Goal: Information Seeking & Learning: Learn about a topic

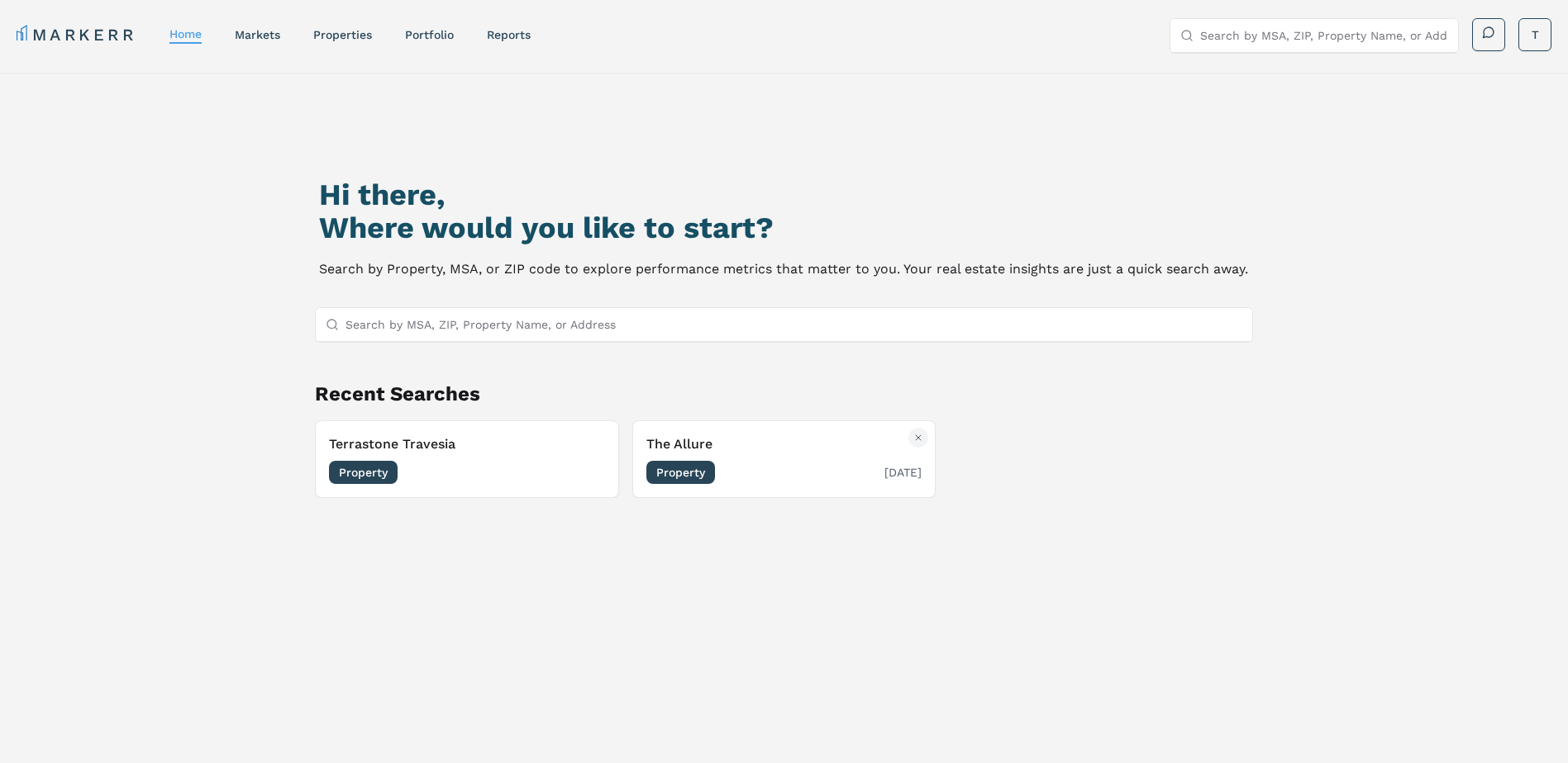
click at [764, 457] on div "The Allure Property [DATE]" at bounding box center [784, 459] width 276 height 50
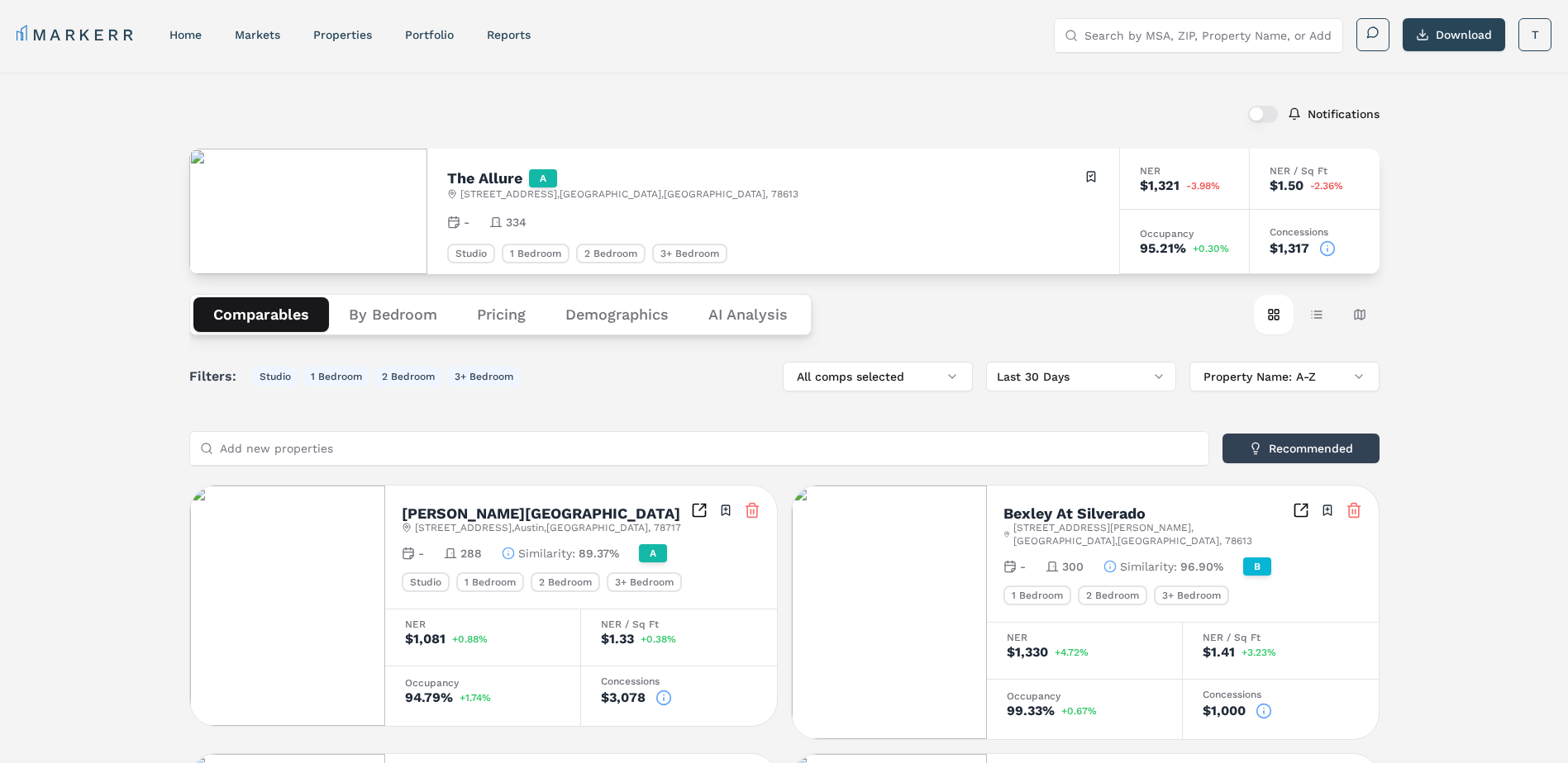
click at [1264, 703] on icon at bounding box center [1264, 712] width 17 height 17
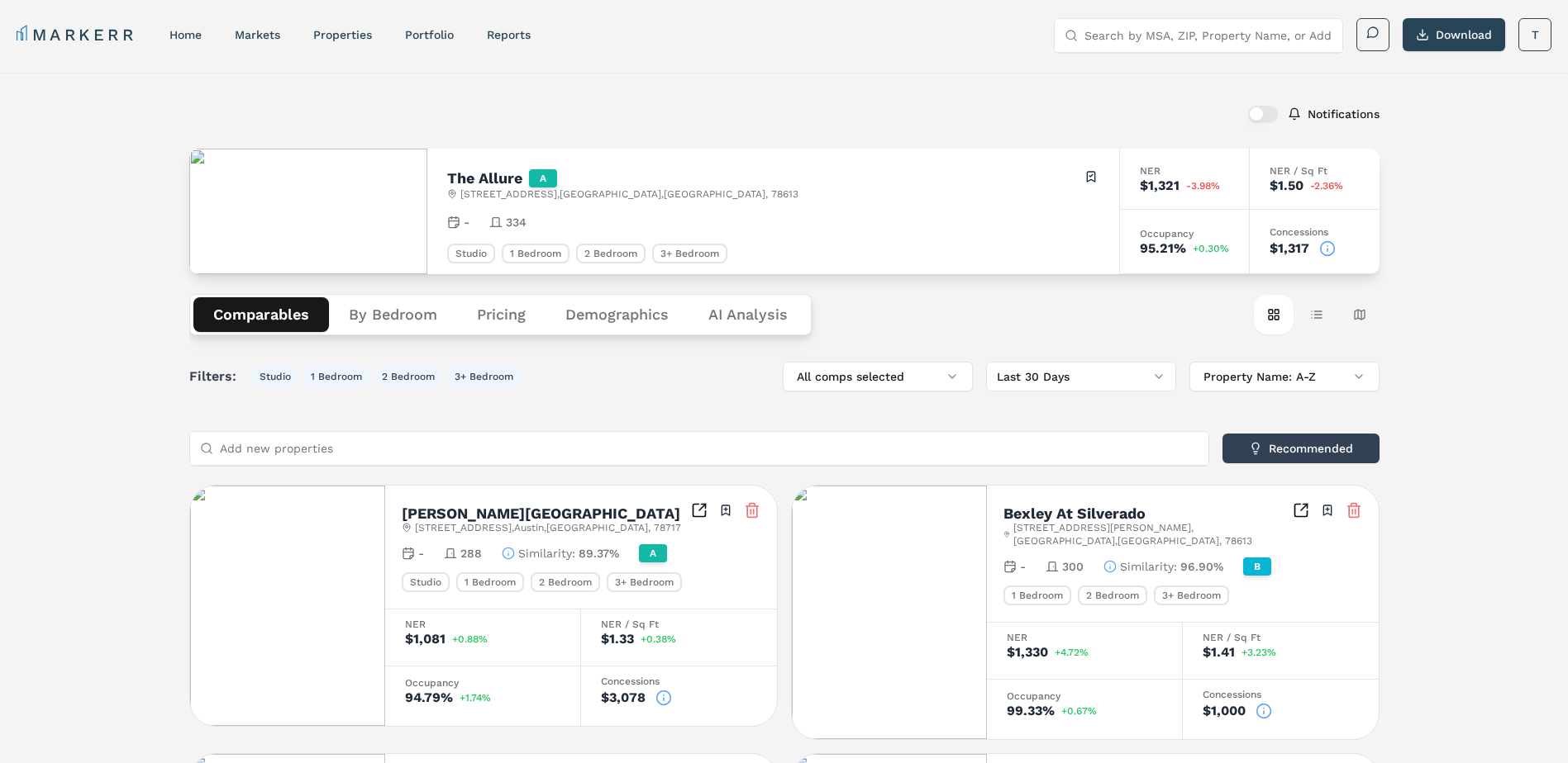
click at [665, 697] on icon at bounding box center [664, 698] width 17 height 17
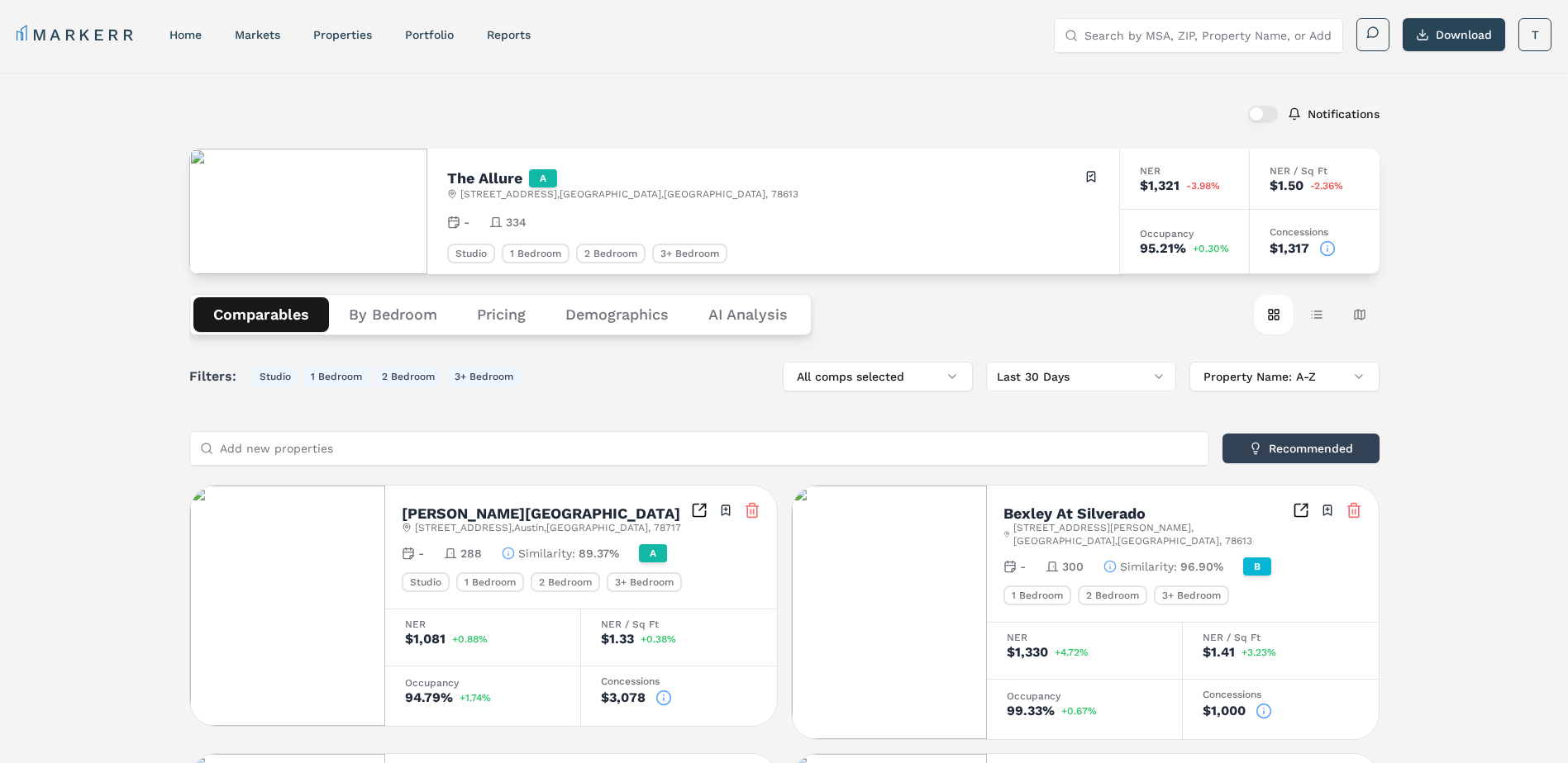
click at [1327, 245] on icon at bounding box center [1327, 249] width 17 height 17
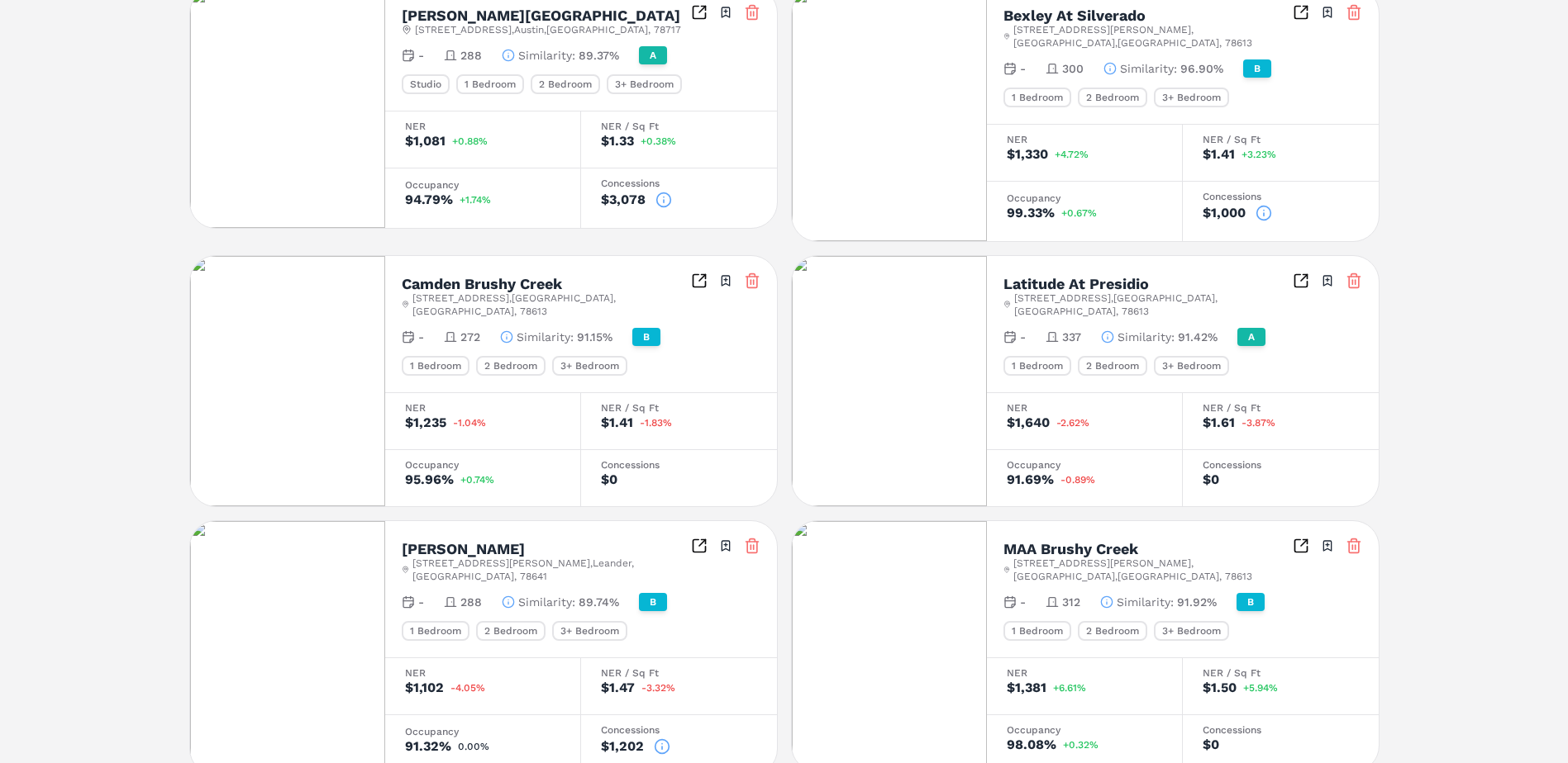
scroll to position [578, 0]
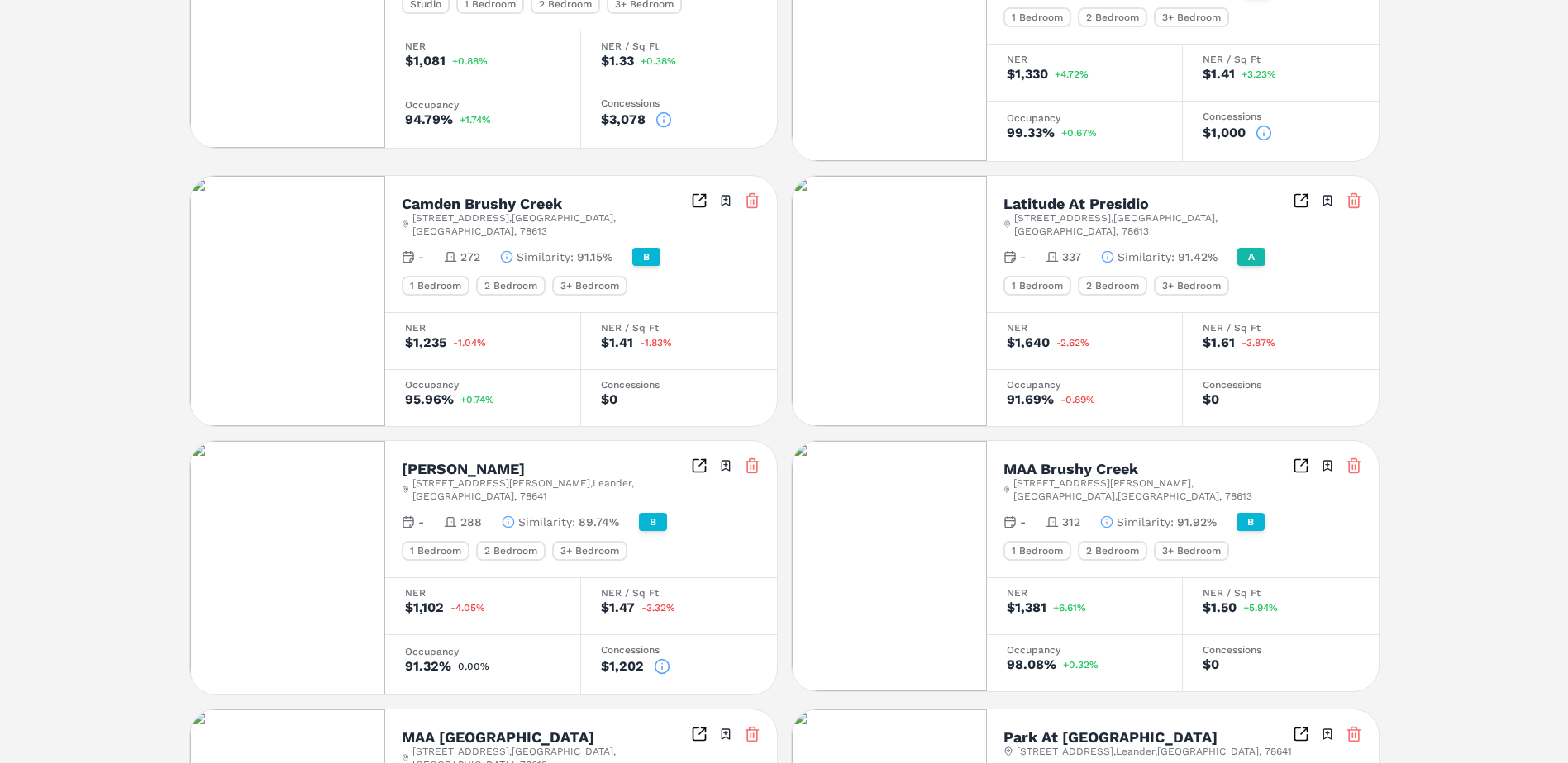
click at [661, 659] on icon at bounding box center [662, 667] width 17 height 17
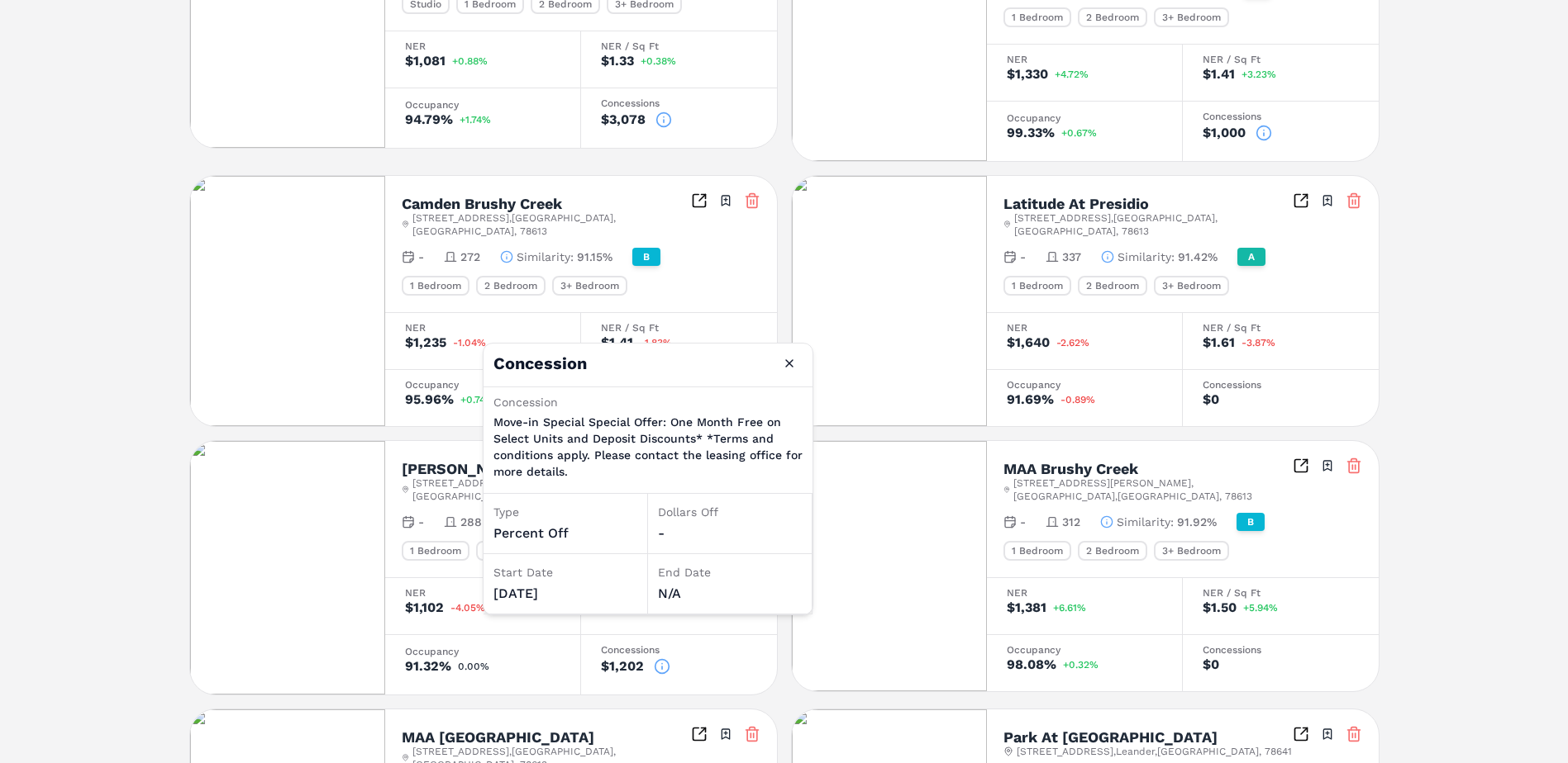
click at [1459, 602] on div "Notifications The Allure A [STREET_ADDRESS] Toggle portfolio menu - 334 Studio …" at bounding box center [784, 372] width 1568 height 1755
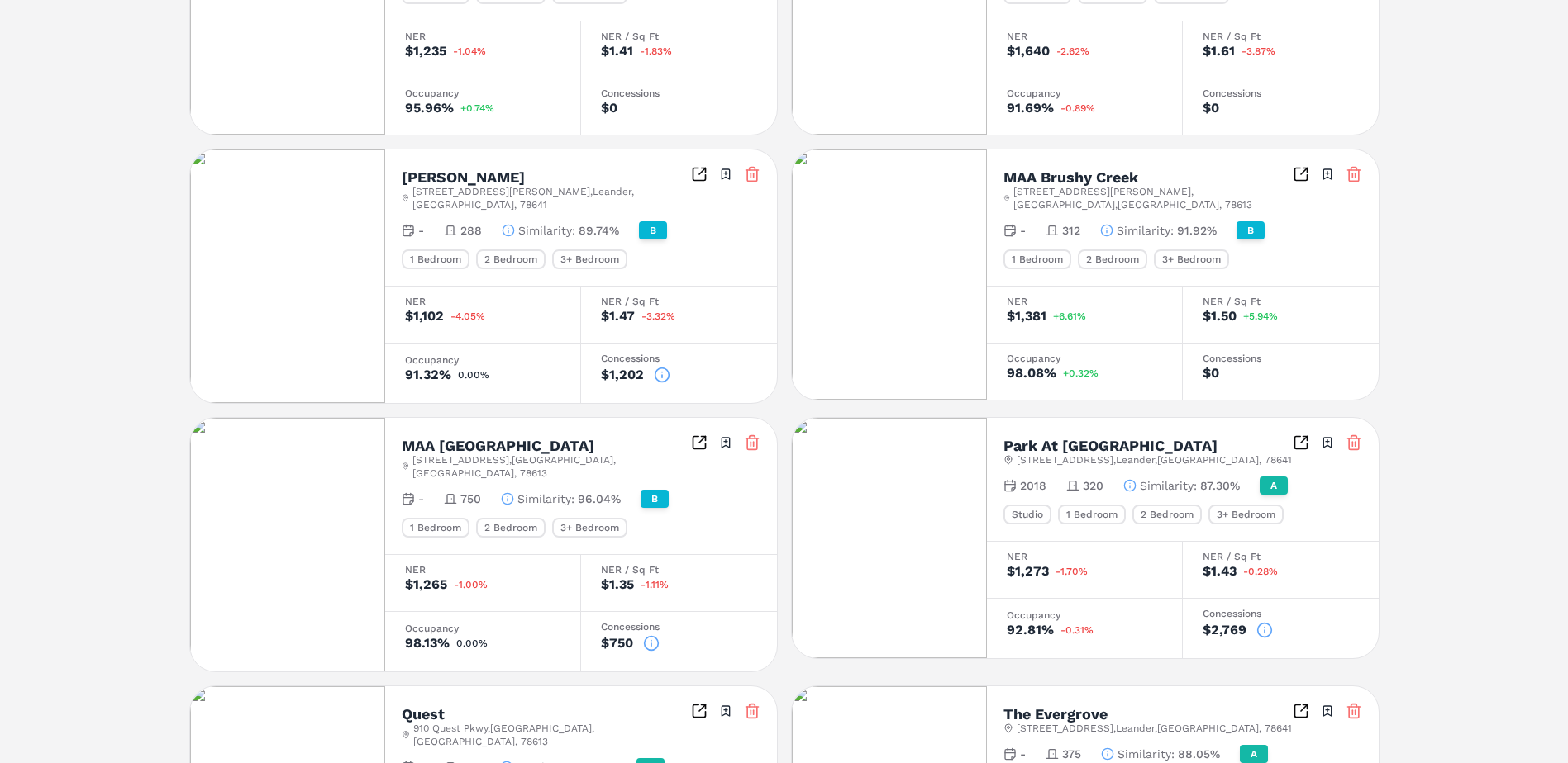
scroll to position [909, 0]
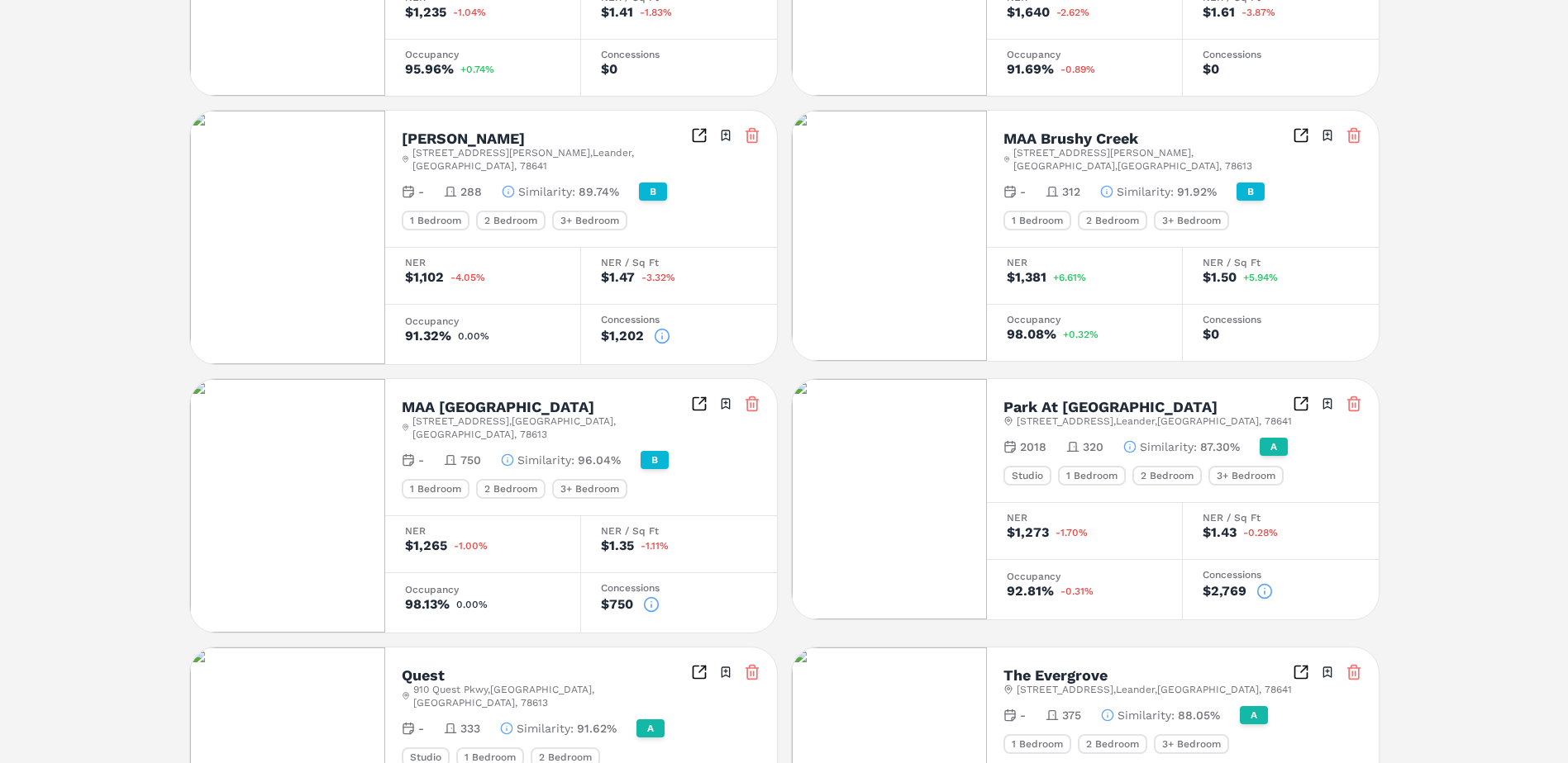
click at [665, 328] on icon at bounding box center [662, 336] width 17 height 17
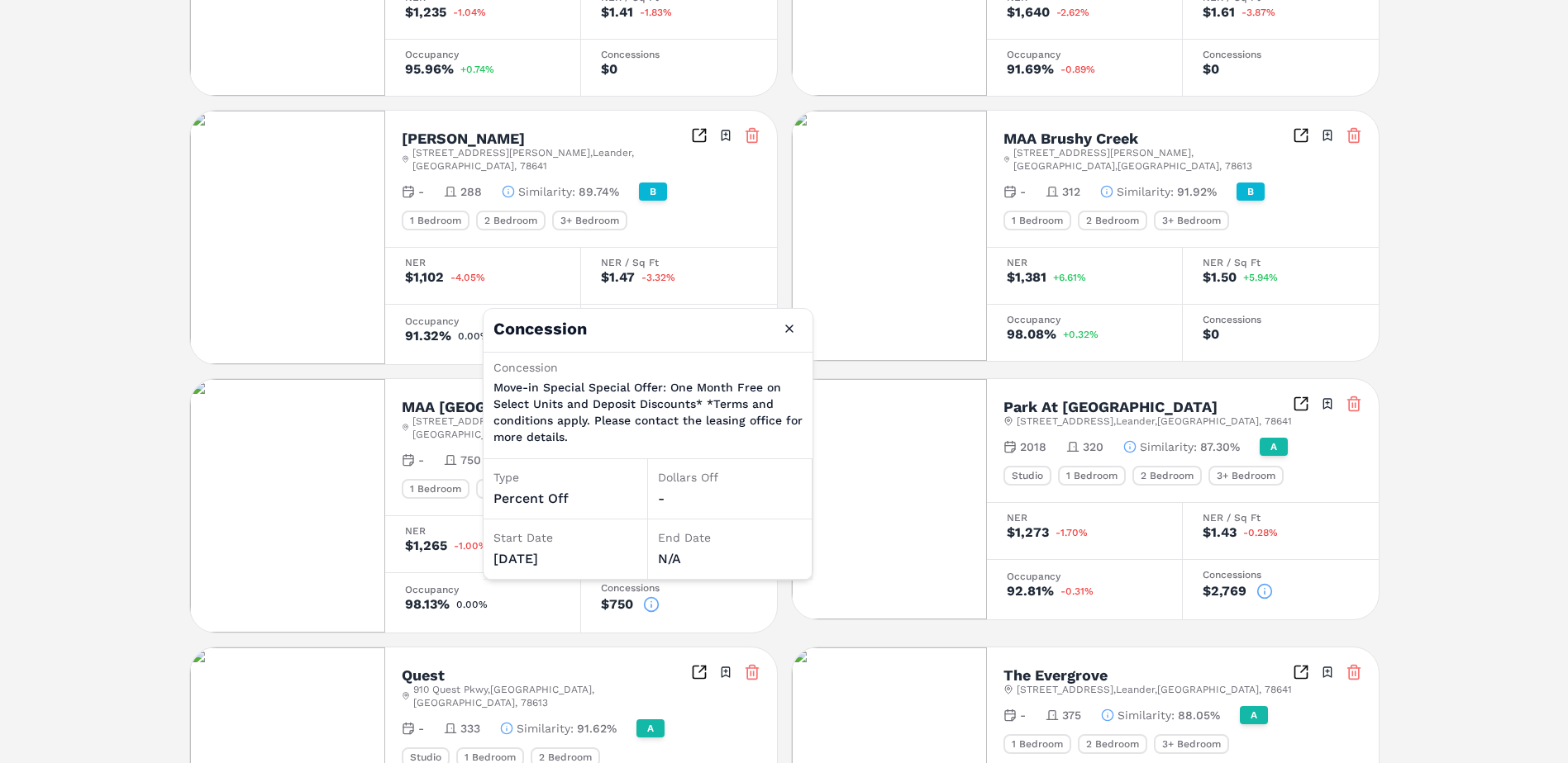
click at [1437, 291] on div "Notifications The Allure A [STREET_ADDRESS] Toggle portfolio menu - 334 Studio …" at bounding box center [784, 41] width 1568 height 1755
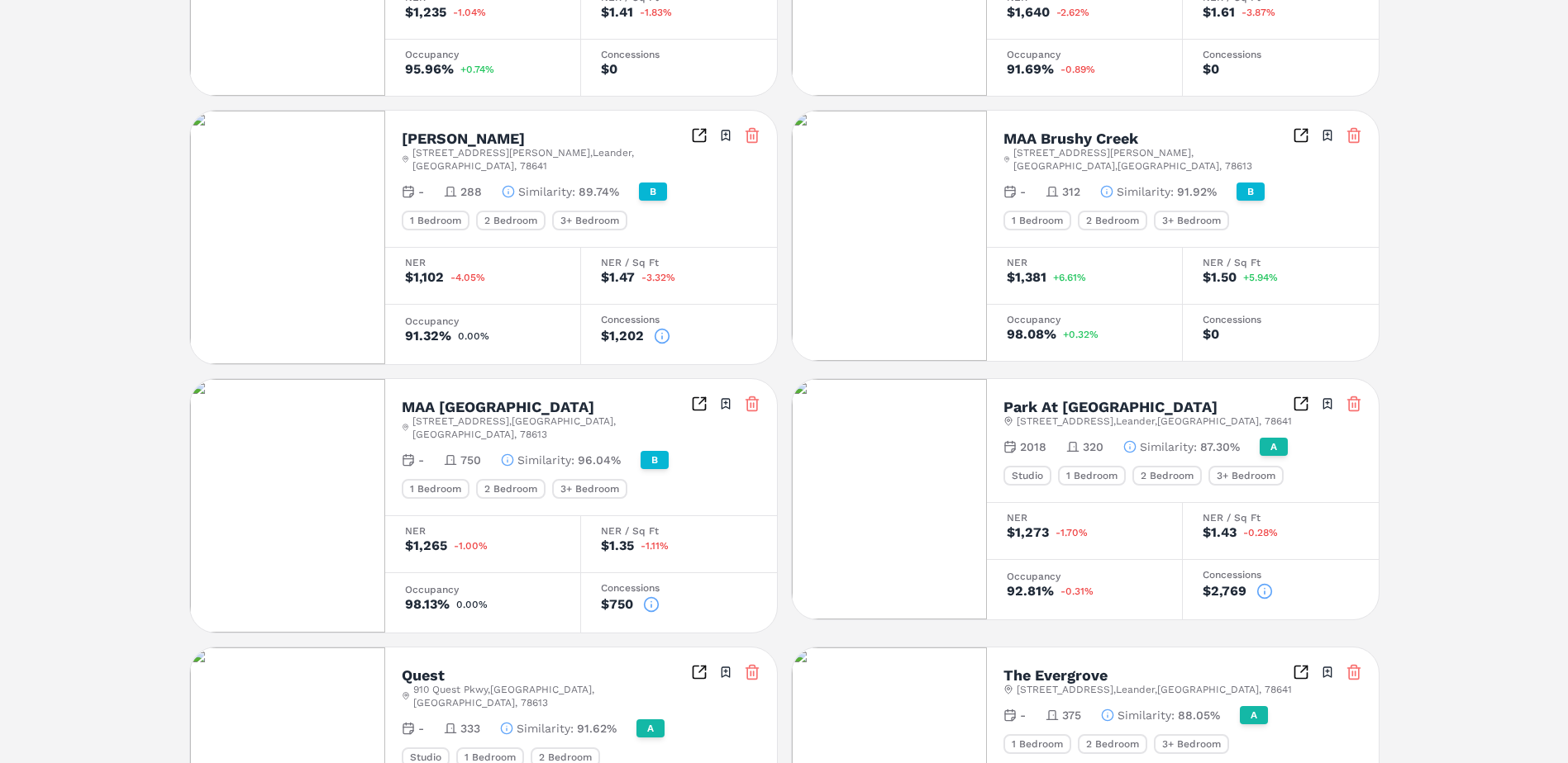
click at [1261, 583] on icon at bounding box center [1264, 591] width 17 height 17
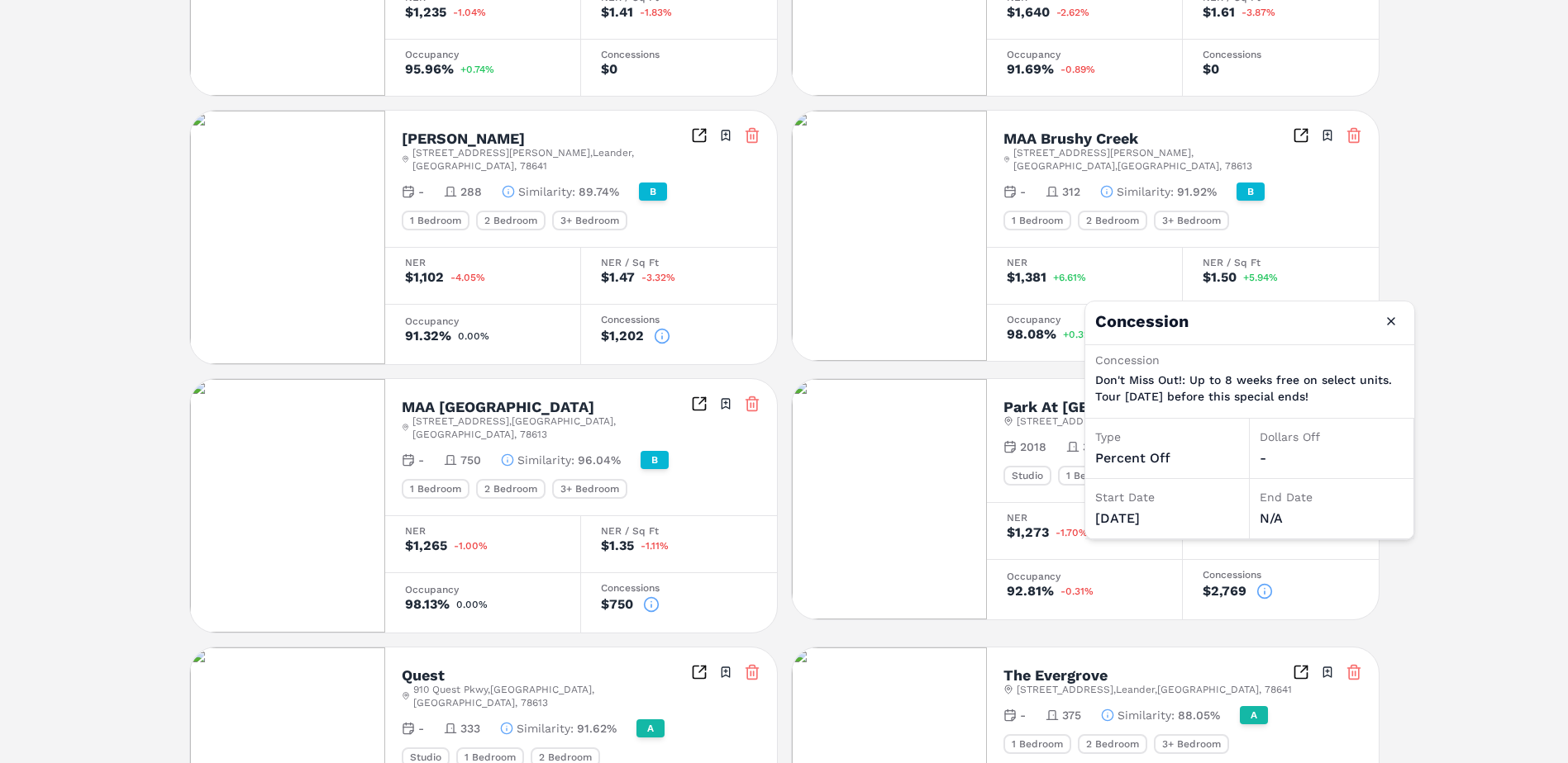
click at [1509, 565] on div "Notifications The Allure A [STREET_ADDRESS] Toggle portfolio menu - 334 Studio …" at bounding box center [784, 41] width 1568 height 1755
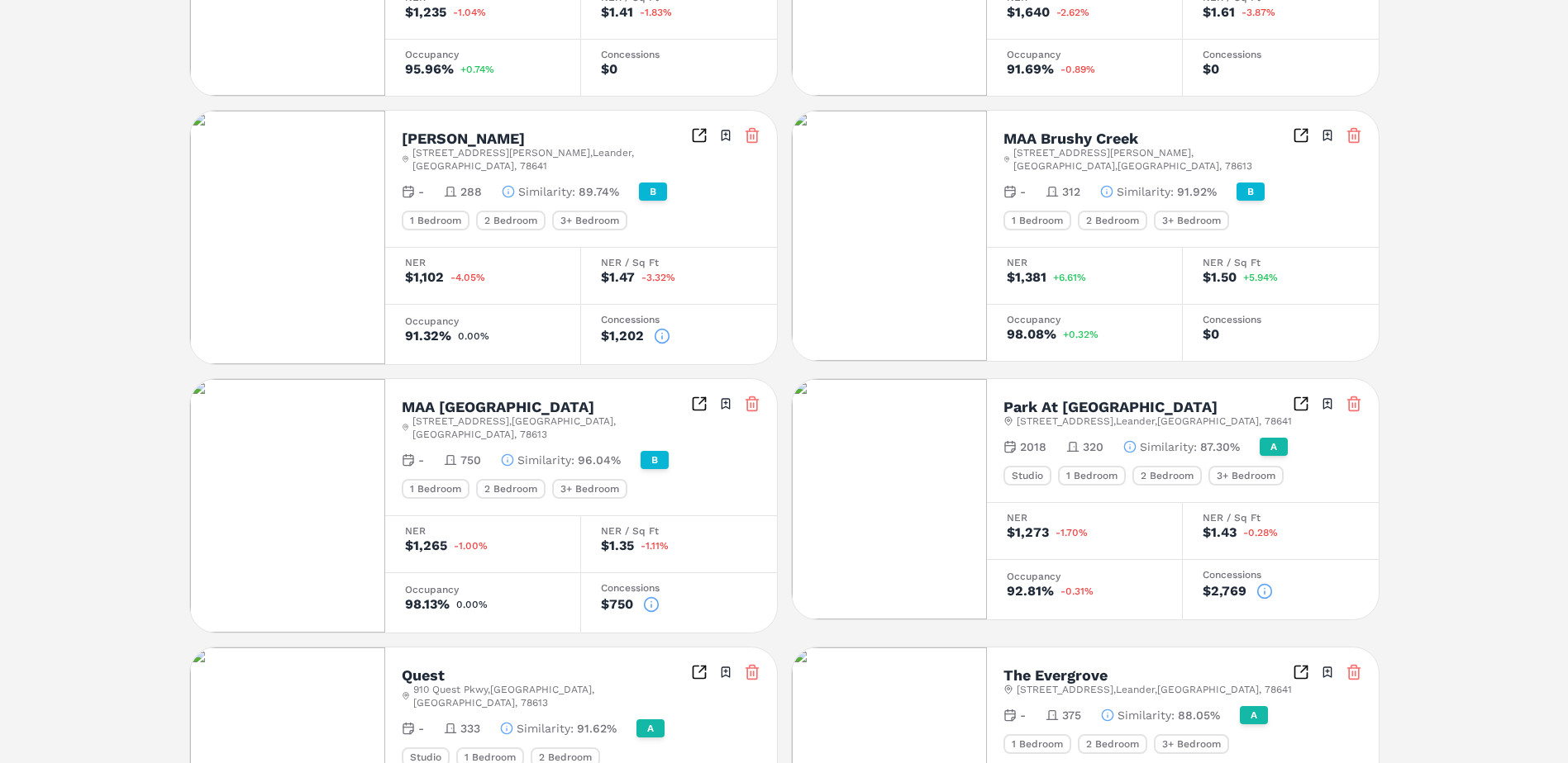
click at [655, 596] on icon at bounding box center [651, 605] width 17 height 17
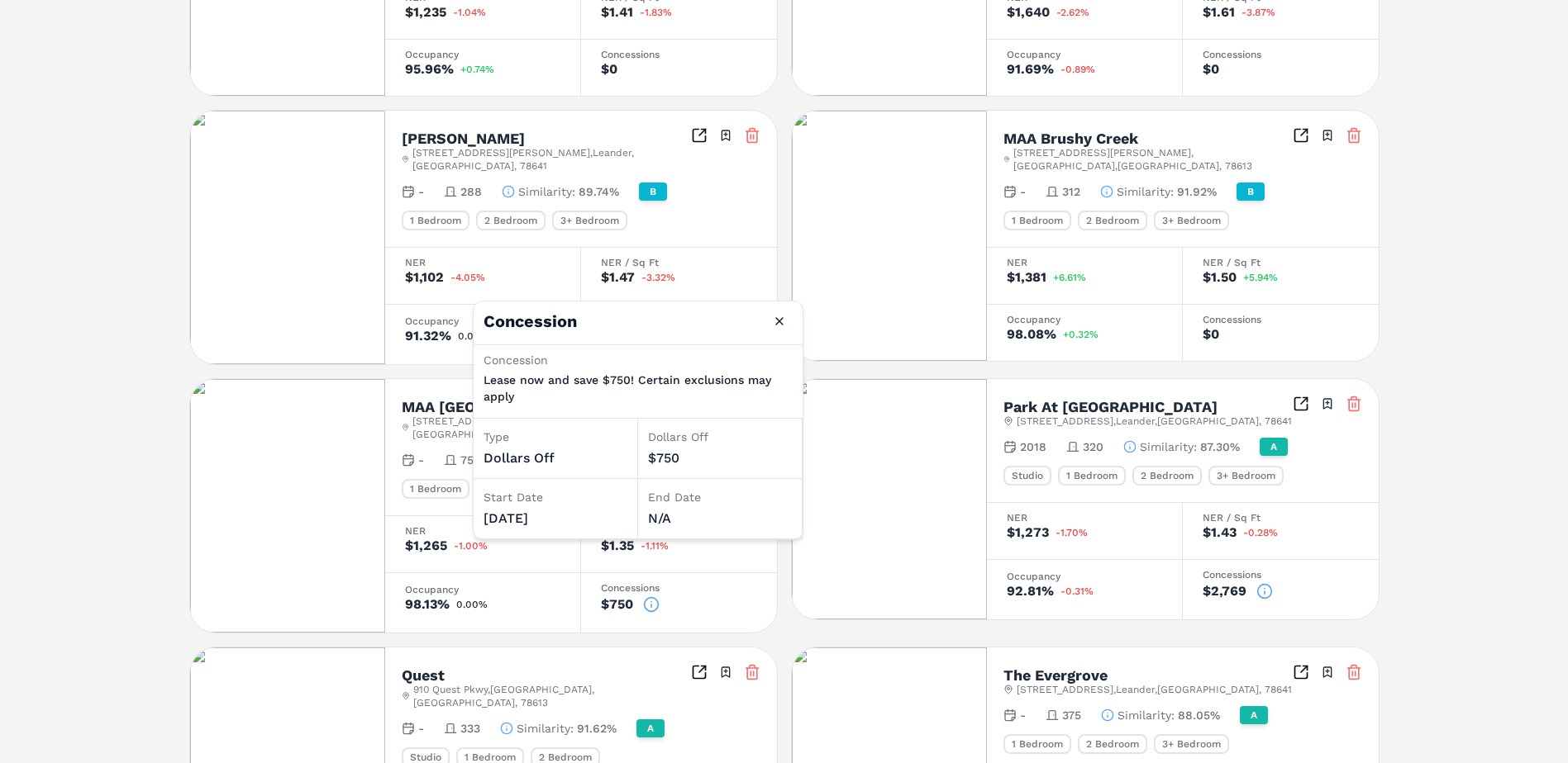
click at [1481, 624] on div "Notifications The Allure A [STREET_ADDRESS] Toggle portfolio menu - 334 Studio …" at bounding box center [784, 41] width 1568 height 1755
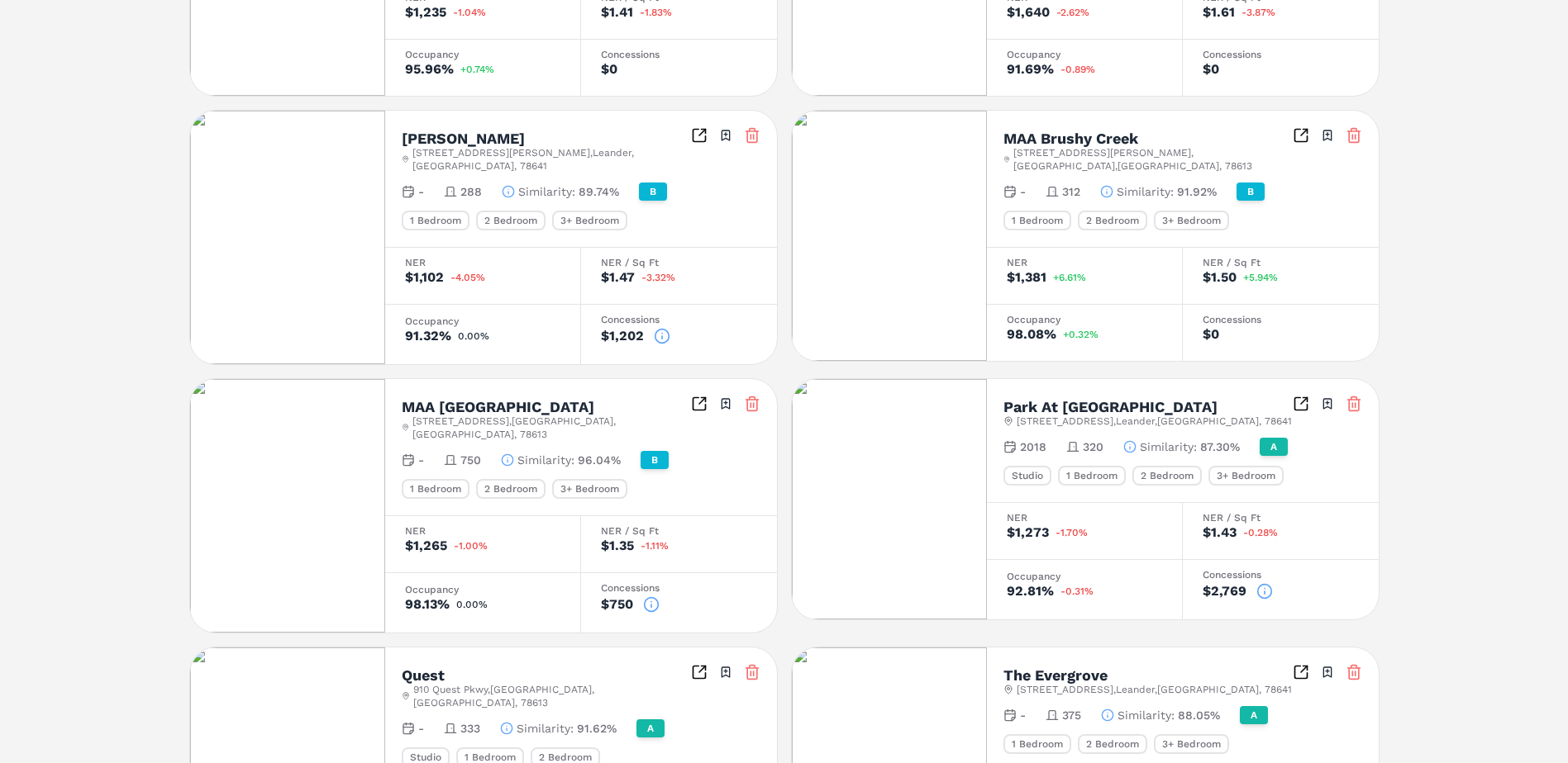
scroll to position [1044, 0]
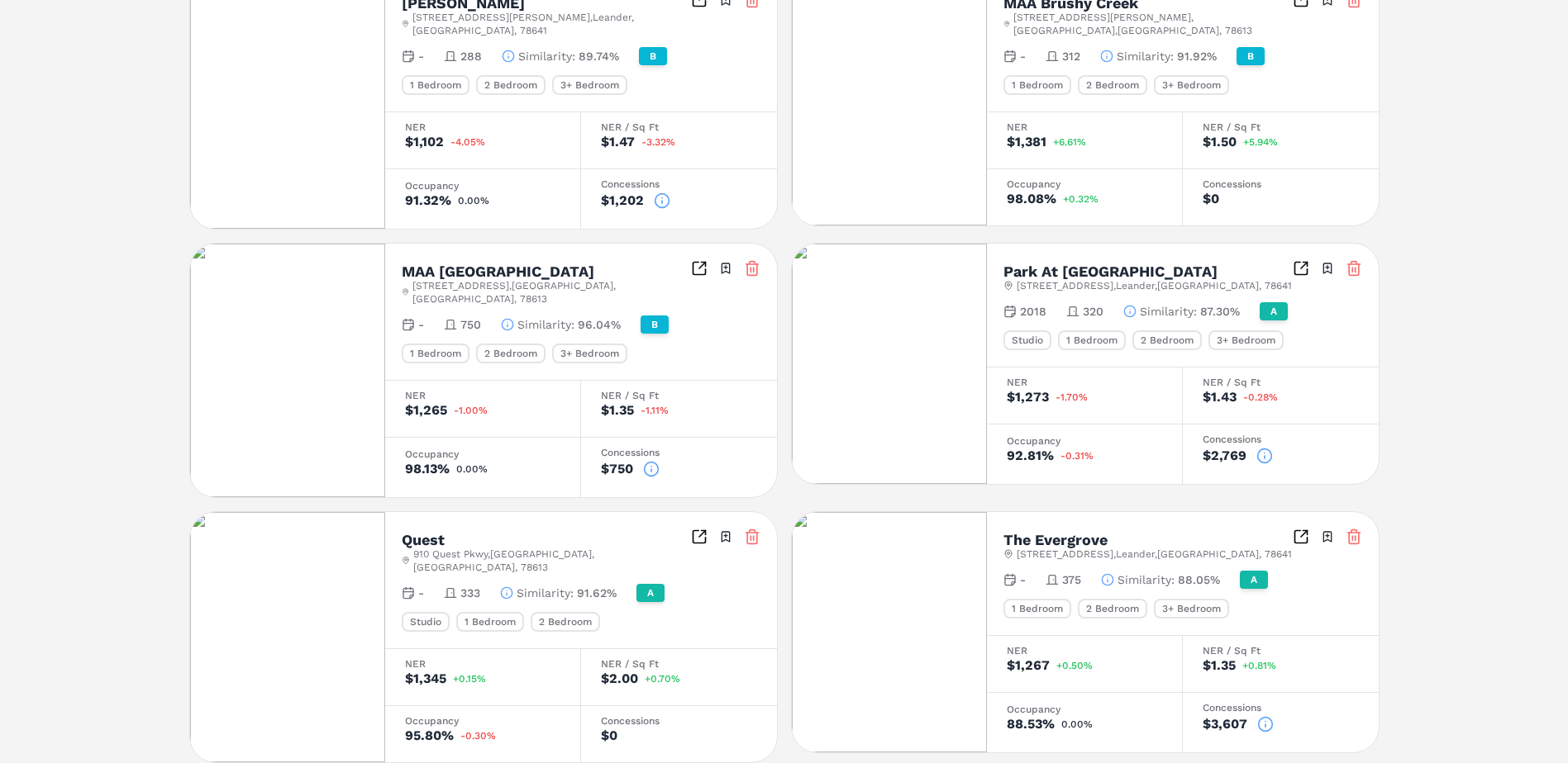
click at [1264, 717] on icon at bounding box center [1265, 725] width 17 height 17
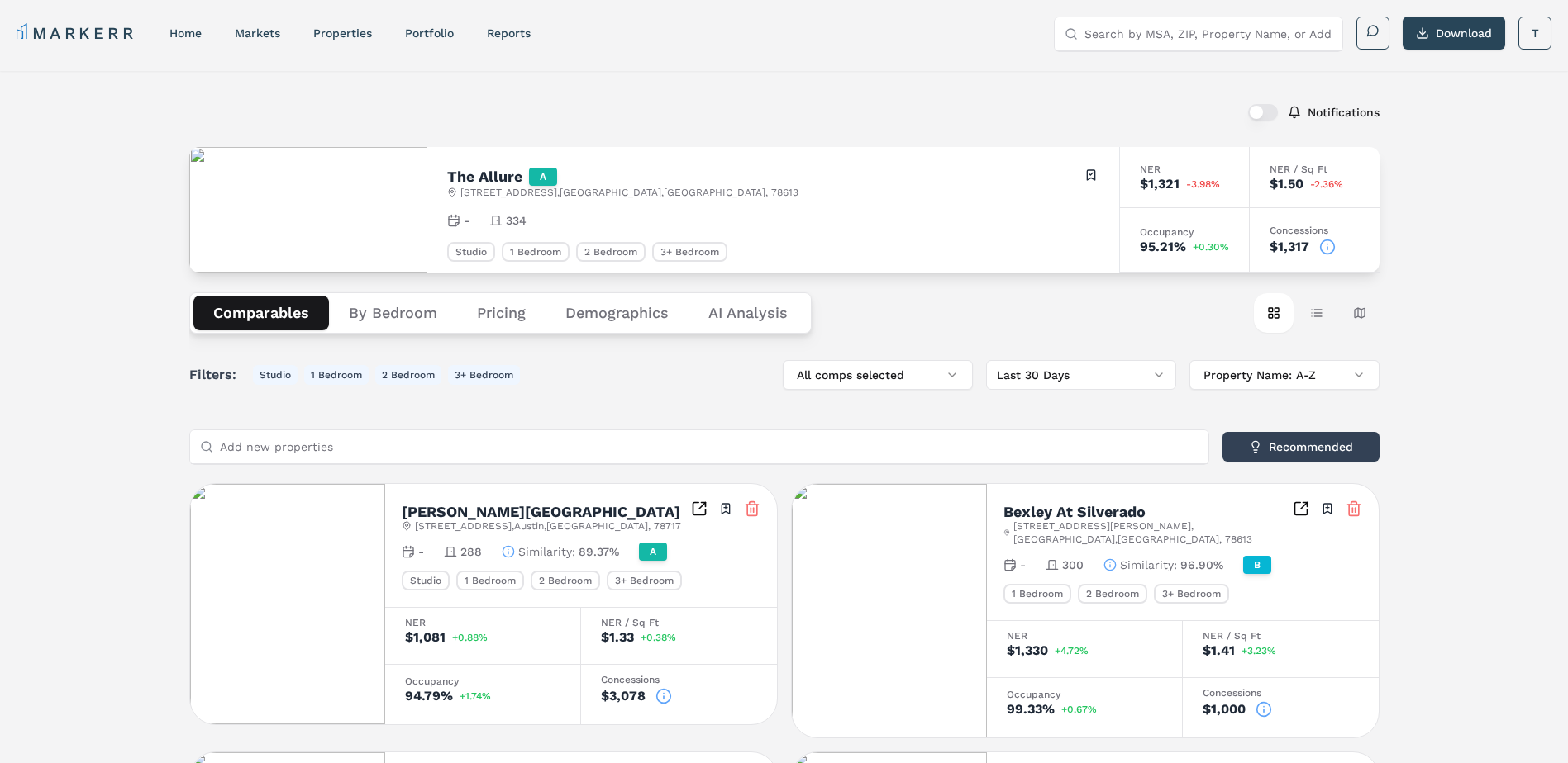
scroll to position [0, 0]
click at [496, 306] on button "Pricing" at bounding box center [501, 315] width 89 height 35
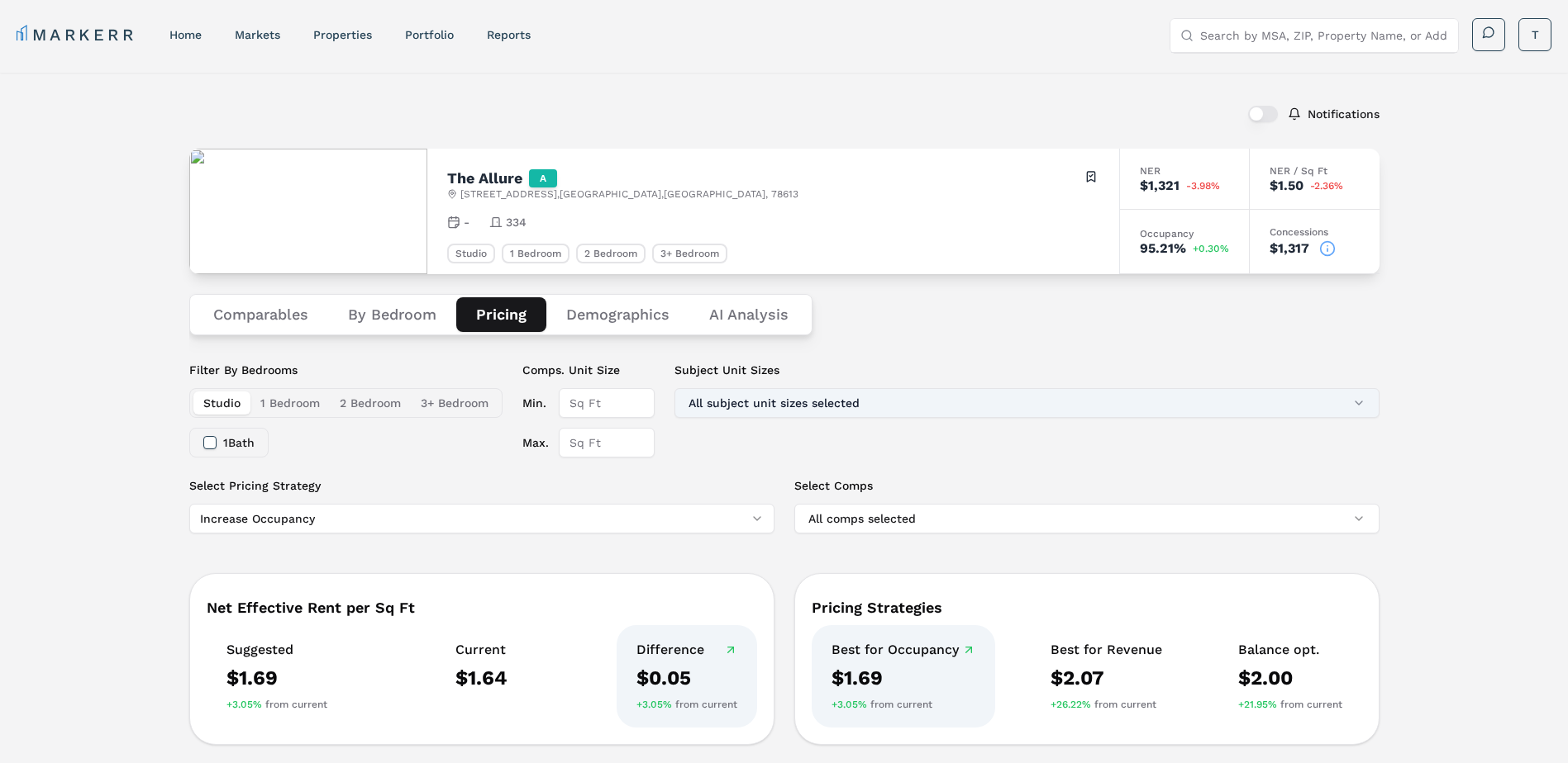
click at [773, 400] on button "All subject unit sizes selected" at bounding box center [1027, 403] width 705 height 30
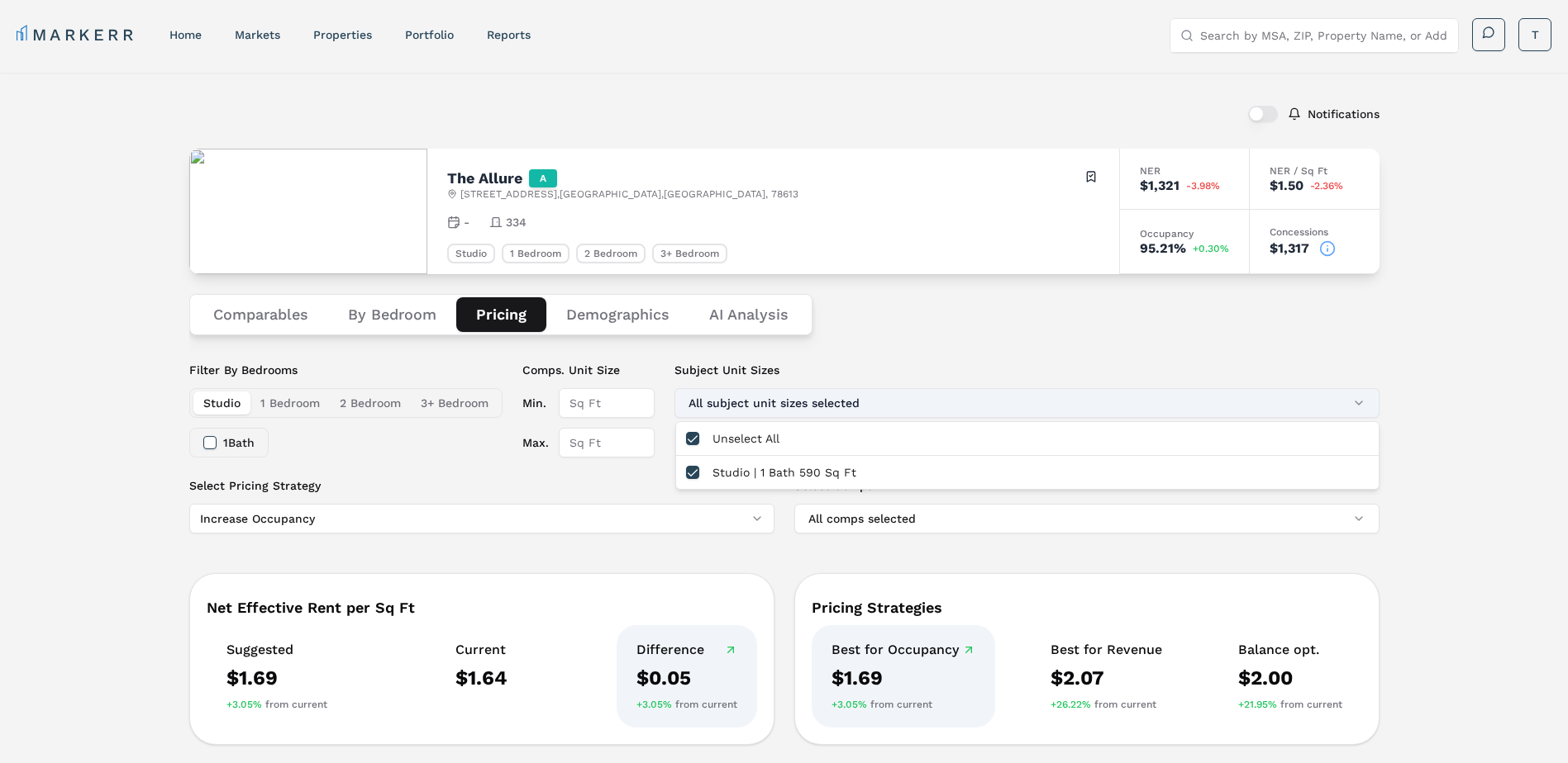
click at [773, 400] on button "All subject unit sizes selected" at bounding box center [1027, 403] width 705 height 30
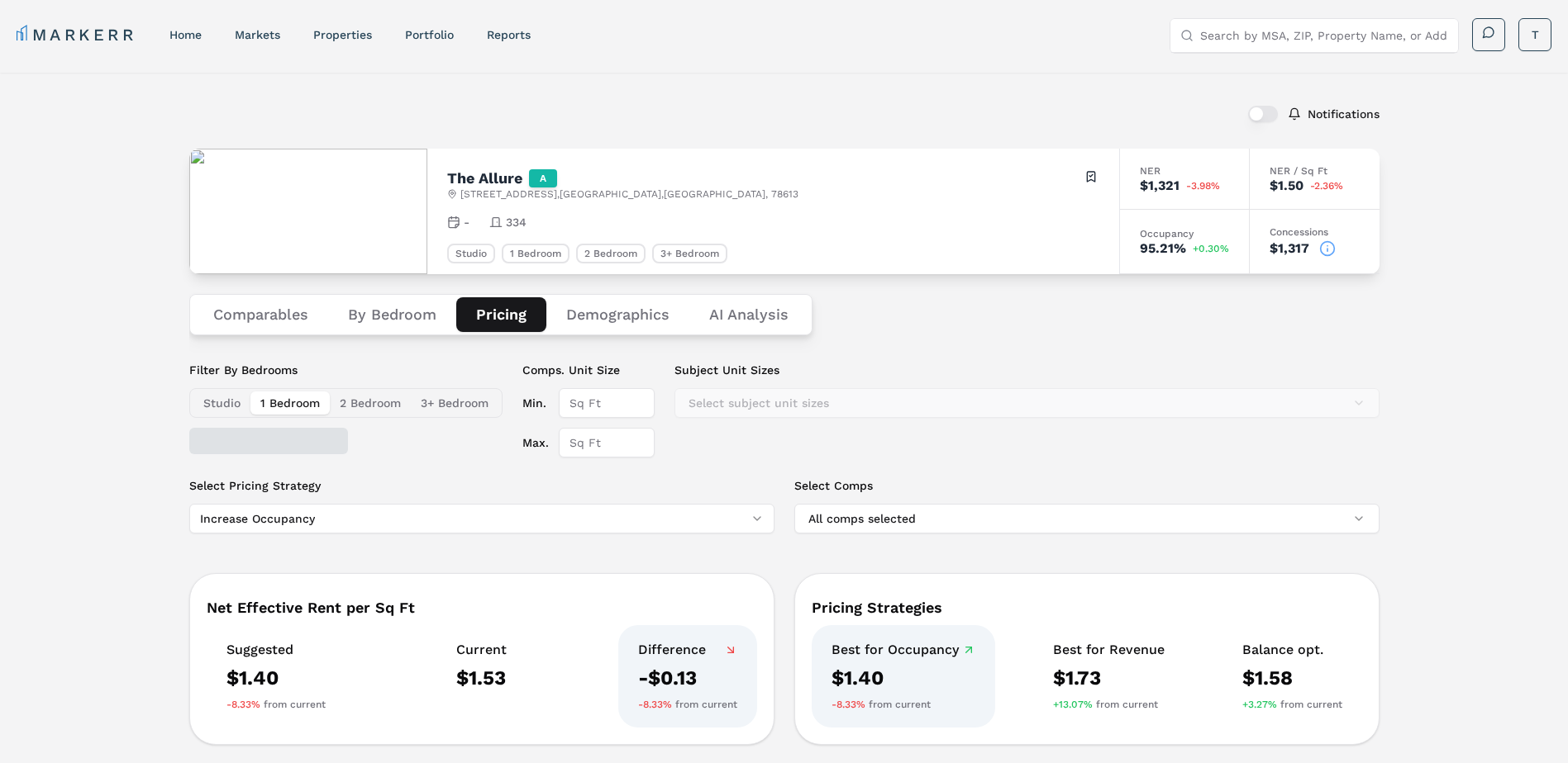
click at [278, 404] on button "1 Bedroom" at bounding box center [290, 403] width 80 height 23
click at [383, 408] on button "2 Bedroom" at bounding box center [370, 403] width 81 height 23
click at [465, 393] on button "3+ Bedroom" at bounding box center [455, 403] width 88 height 23
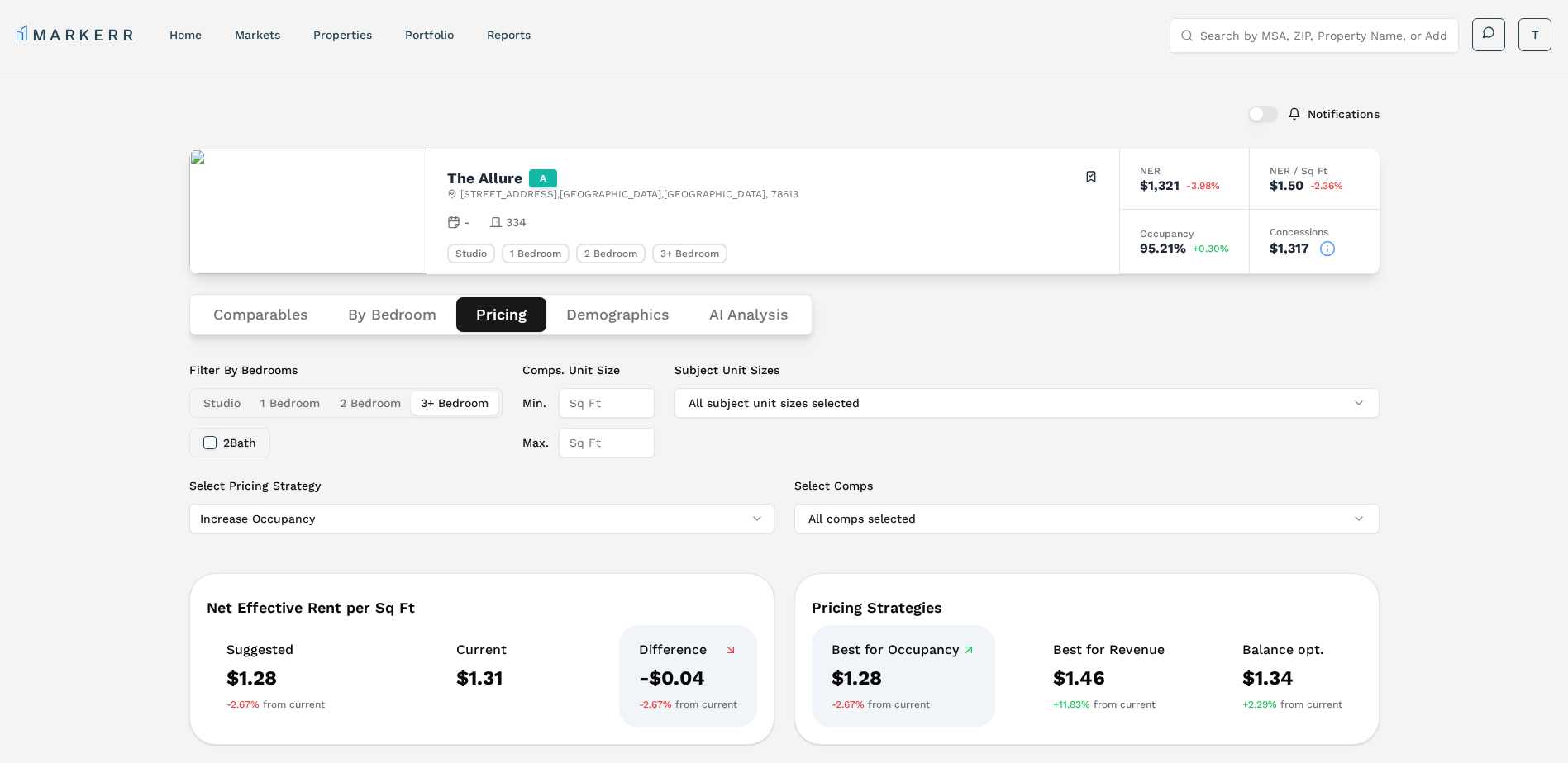
click at [308, 403] on button "1 Bedroom" at bounding box center [290, 403] width 80 height 23
click at [336, 400] on button "2 Bedroom" at bounding box center [370, 403] width 81 height 23
click at [763, 318] on Analysis "AI Analysis" at bounding box center [748, 315] width 119 height 35
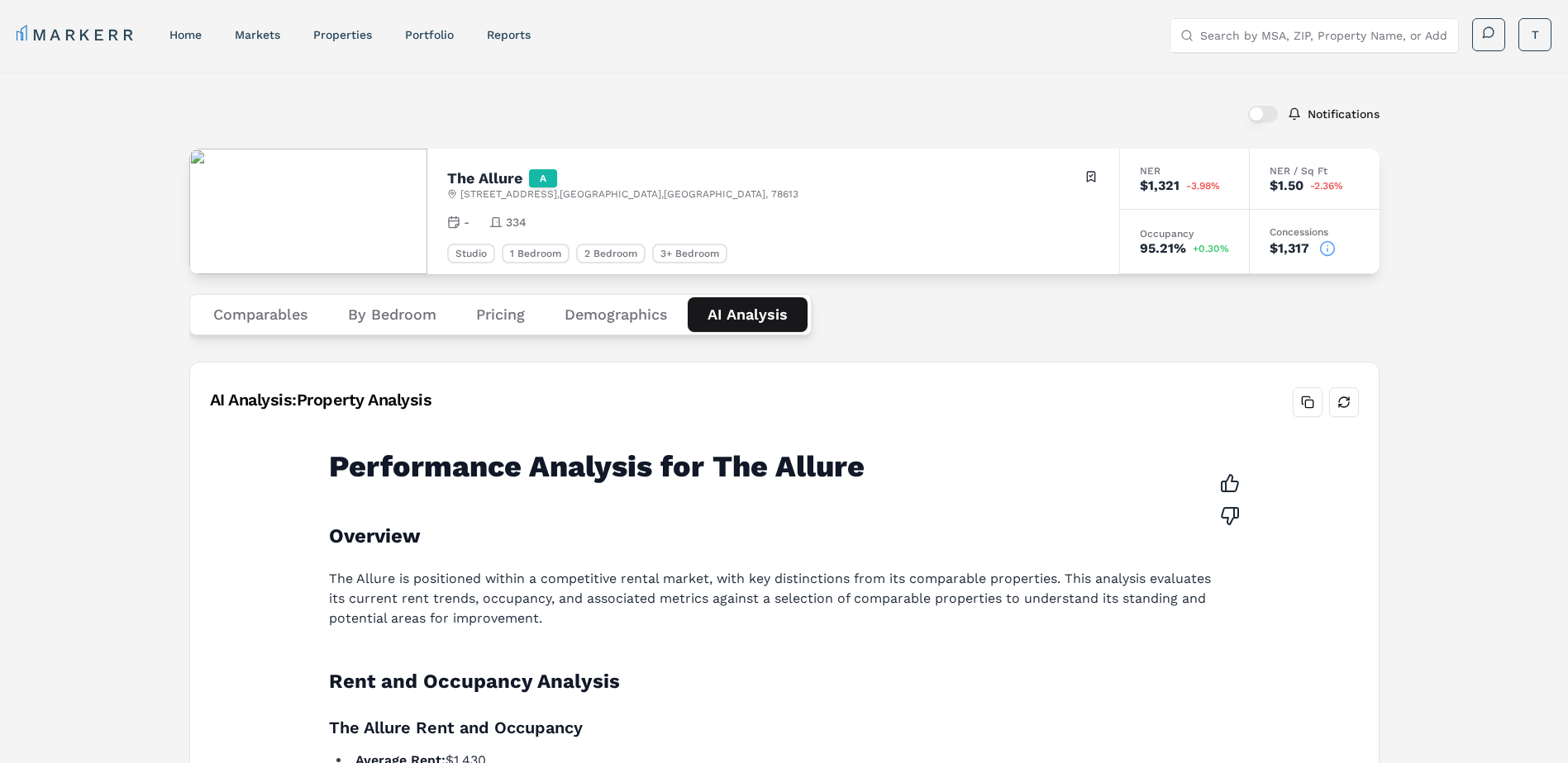
click at [596, 314] on button "Demographics" at bounding box center [616, 315] width 143 height 35
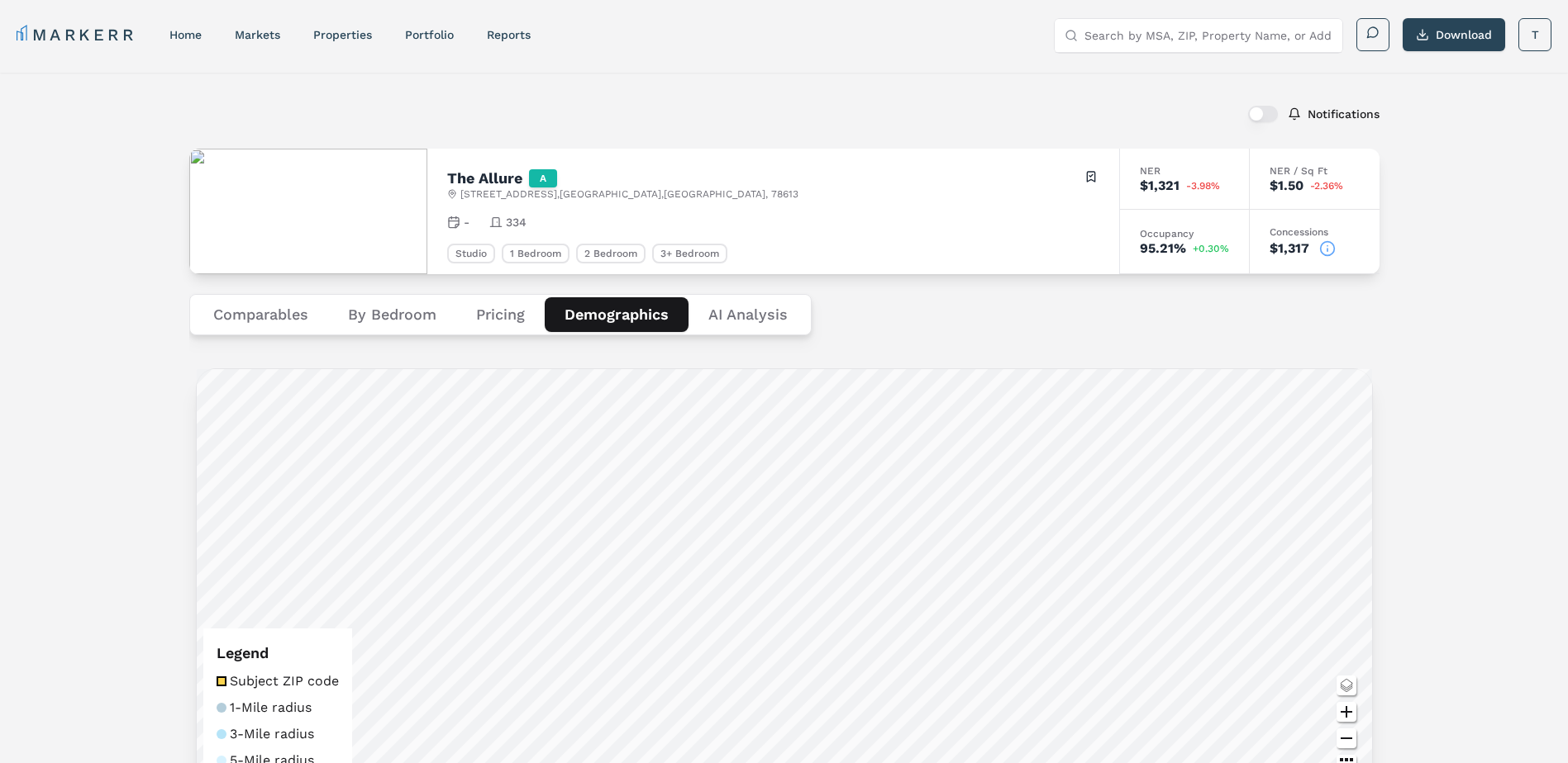
click at [499, 310] on button "Pricing" at bounding box center [500, 315] width 89 height 35
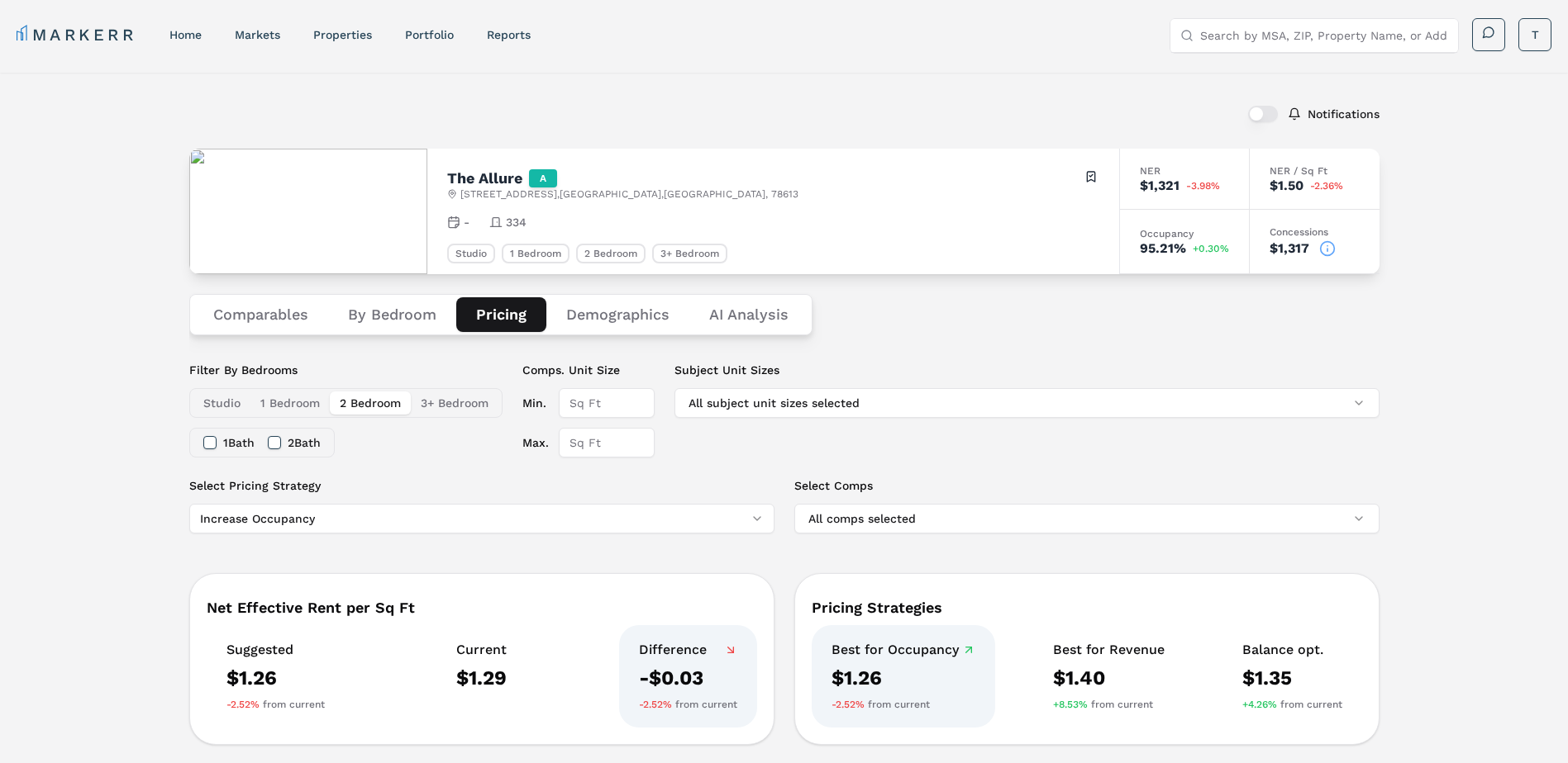
click at [309, 404] on button "1 Bedroom" at bounding box center [290, 403] width 80 height 23
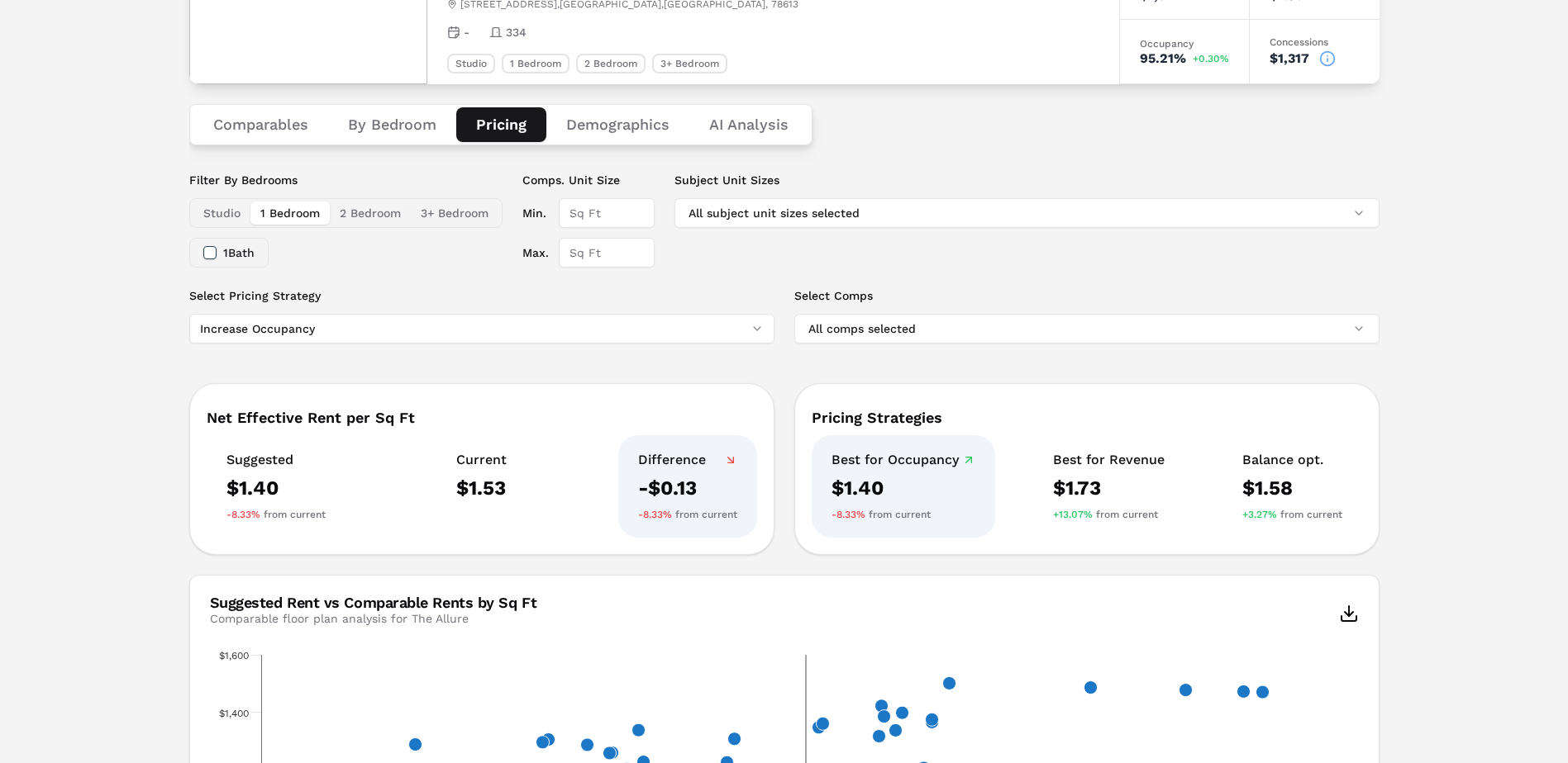
scroll to position [248, 0]
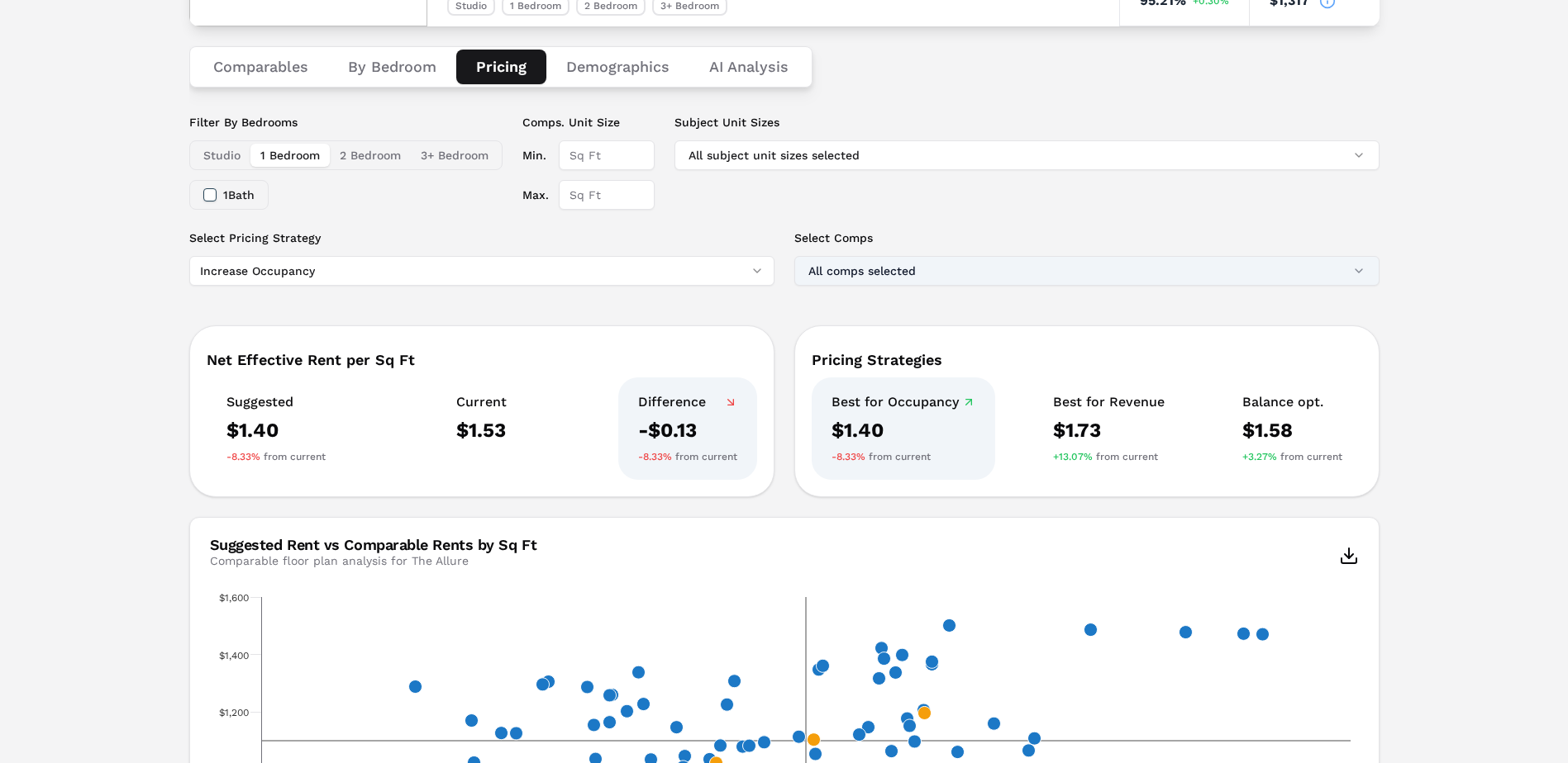
click at [946, 274] on button "All comps selected" at bounding box center [1086, 271] width 585 height 30
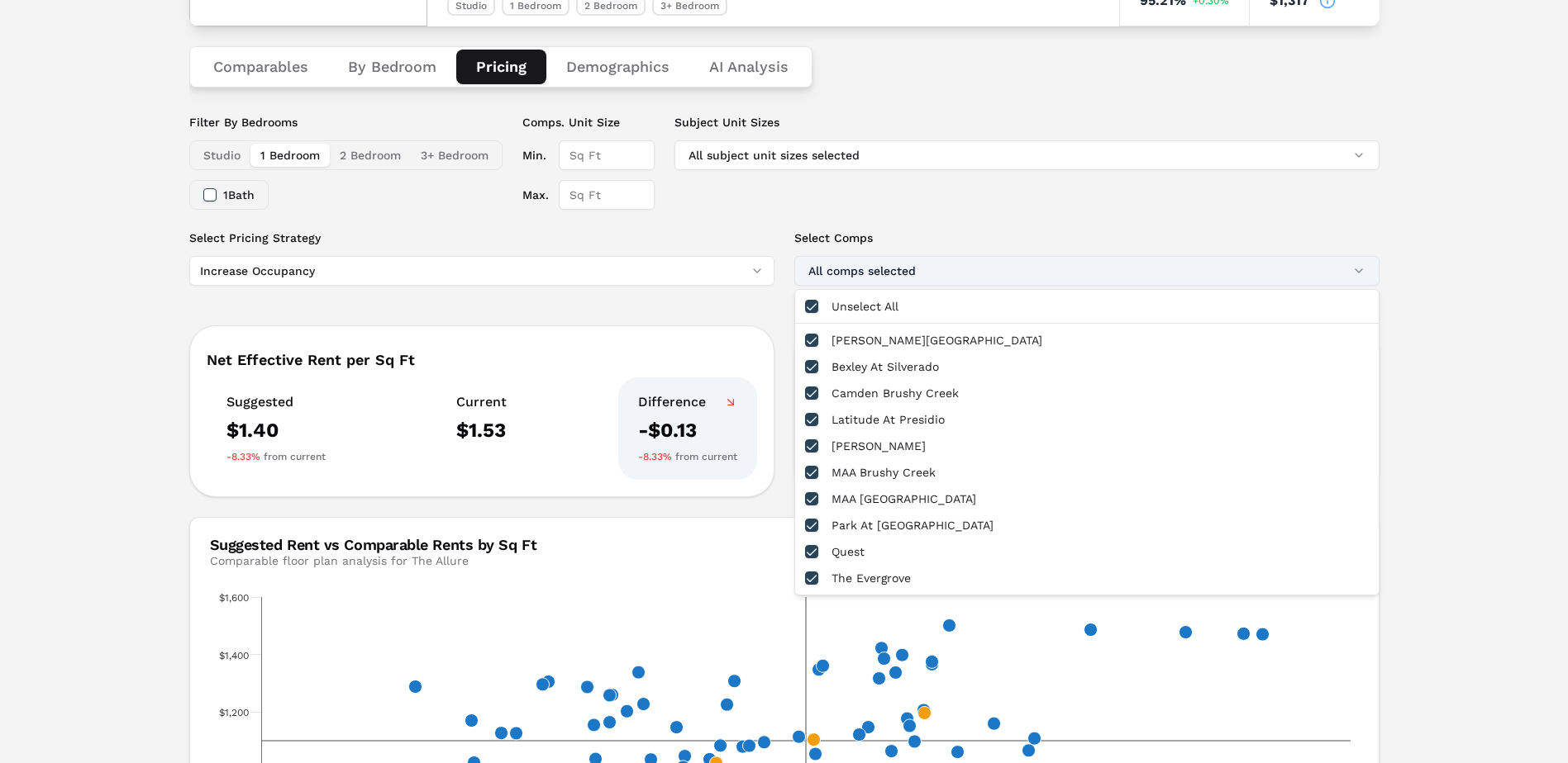
click at [946, 274] on button "All comps selected" at bounding box center [1086, 271] width 585 height 30
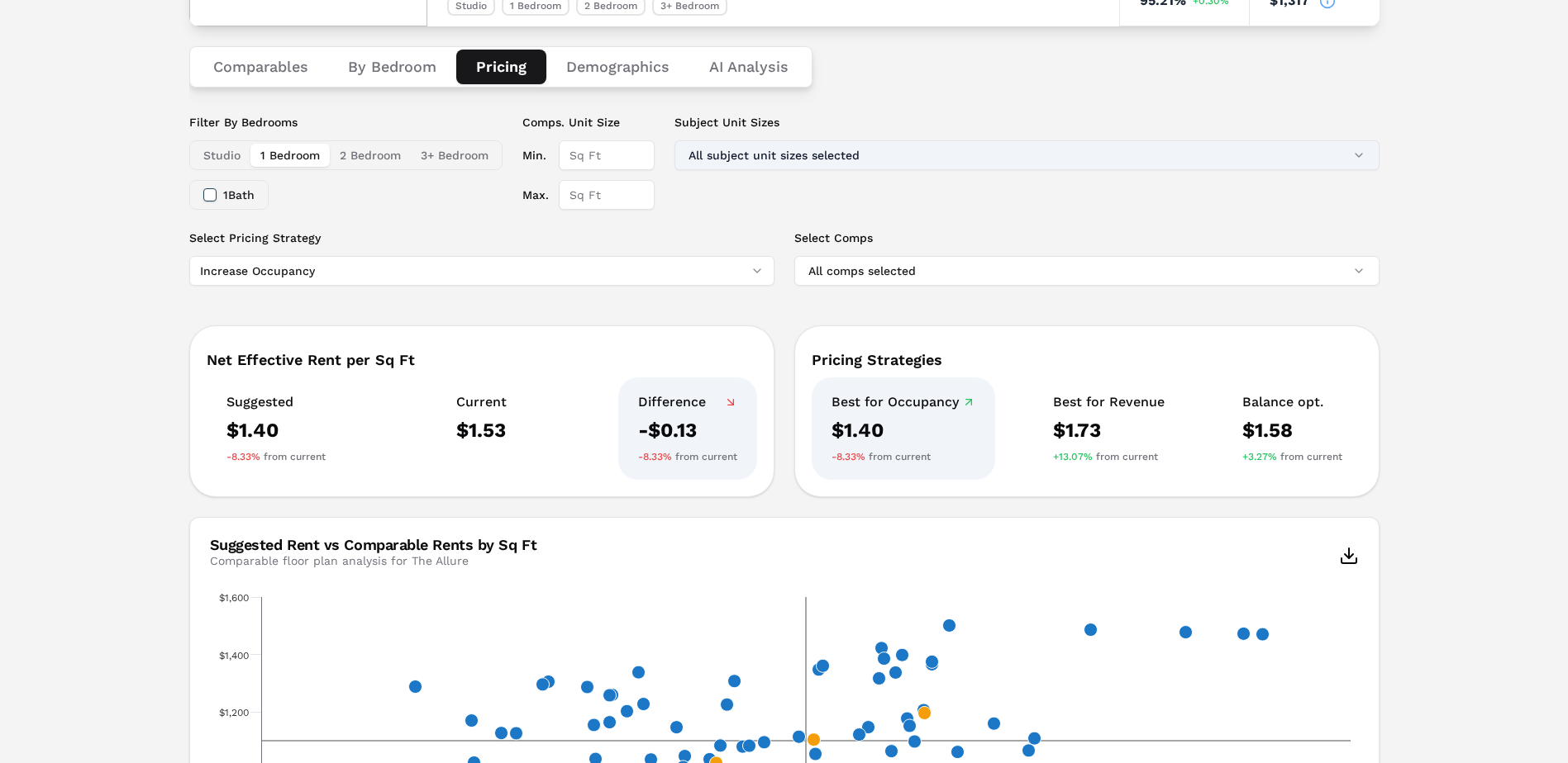
click at [864, 150] on button "All subject unit sizes selected" at bounding box center [1027, 155] width 705 height 30
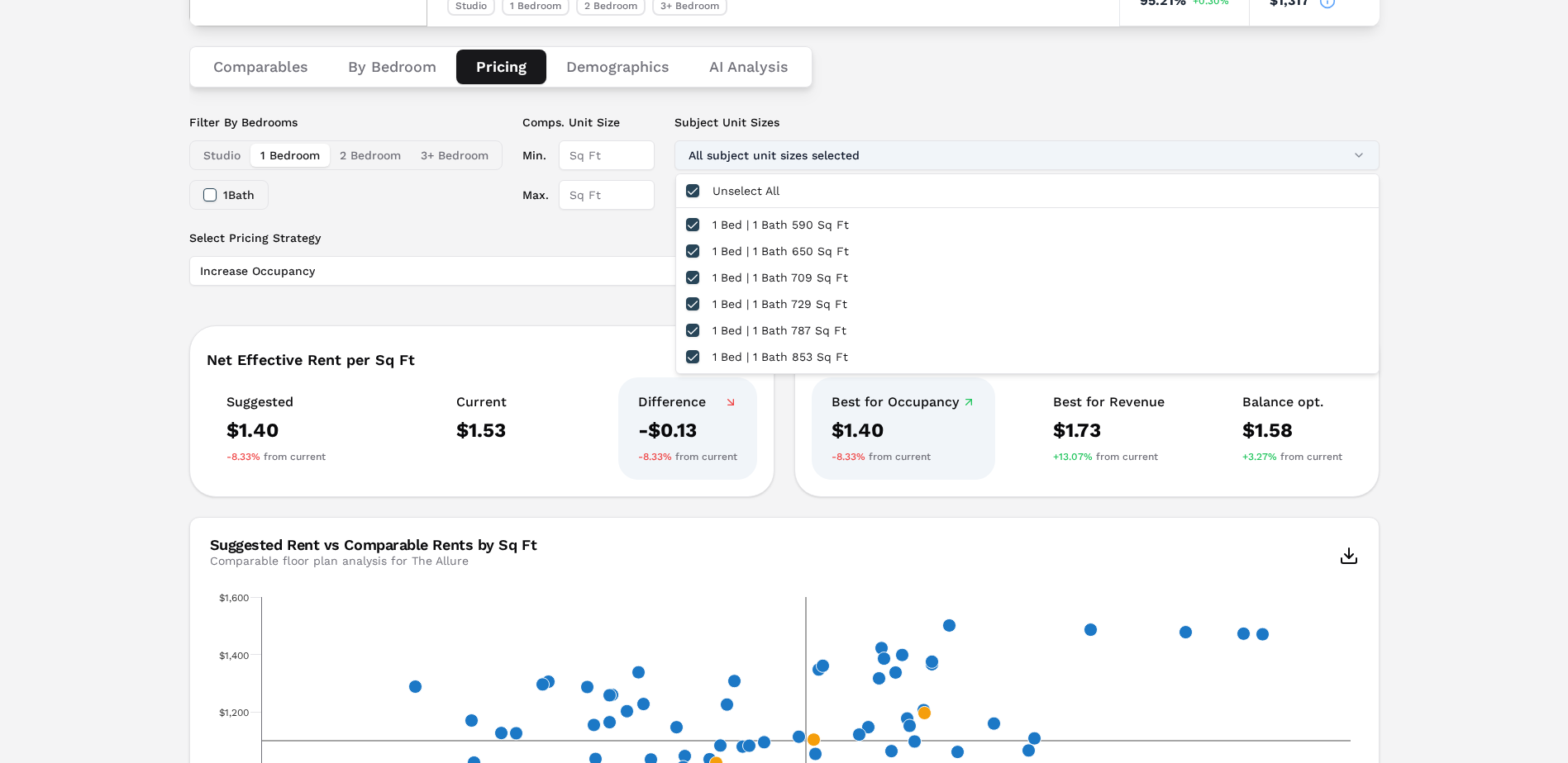
click at [864, 150] on button "All subject unit sizes selected" at bounding box center [1027, 155] width 705 height 30
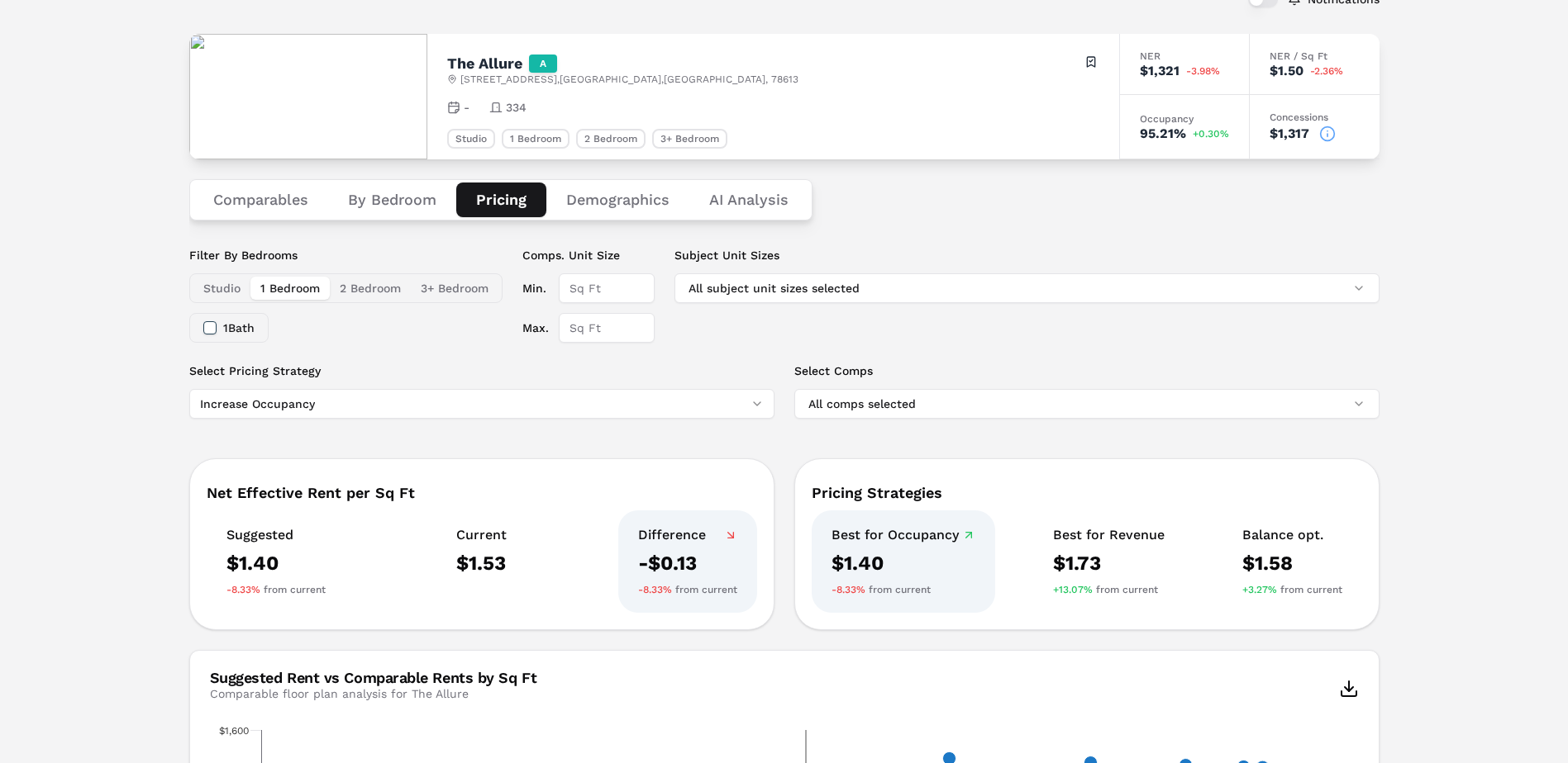
scroll to position [0, 0]
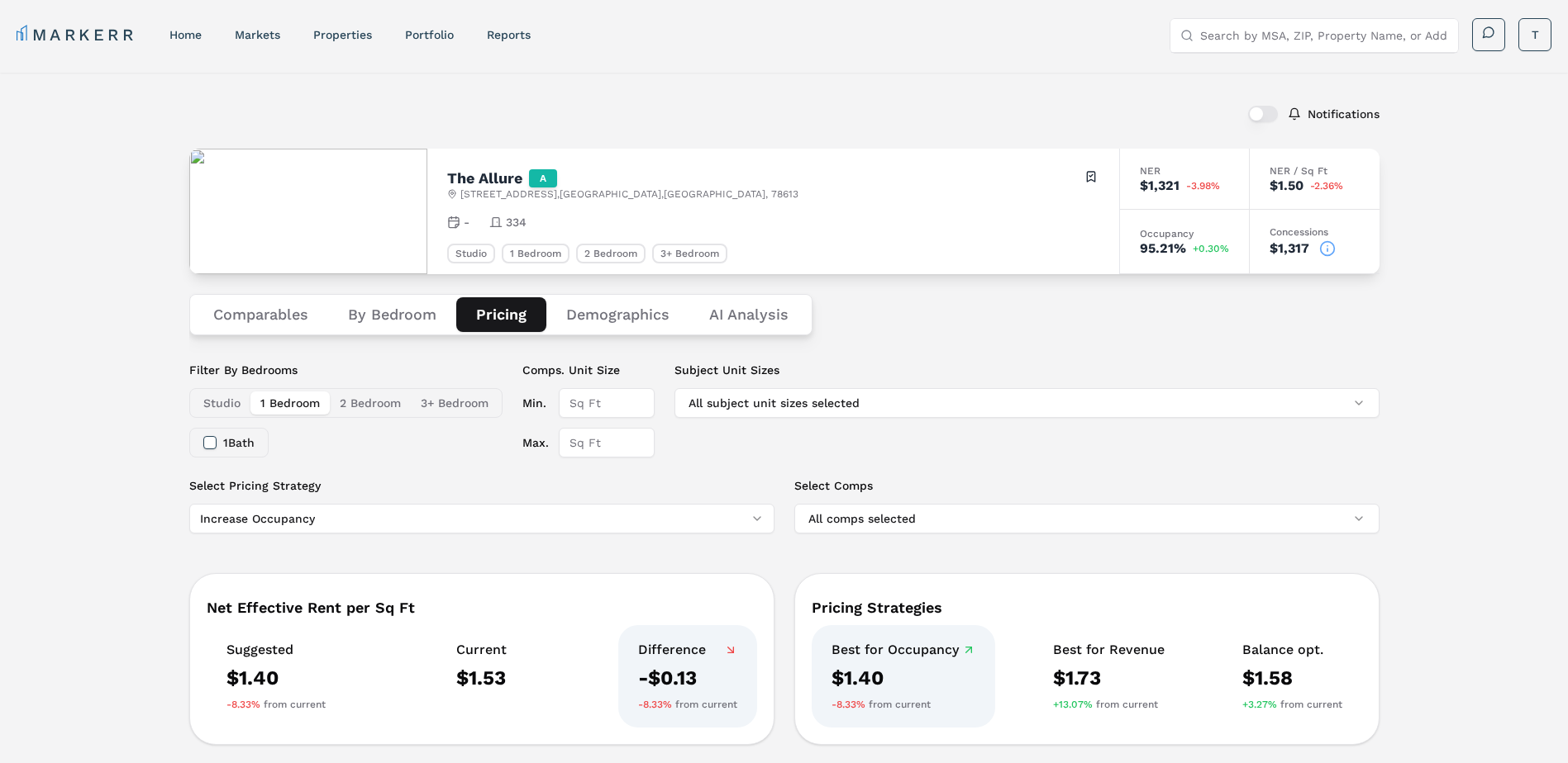
click at [295, 311] on button "Comparables" at bounding box center [261, 315] width 134 height 35
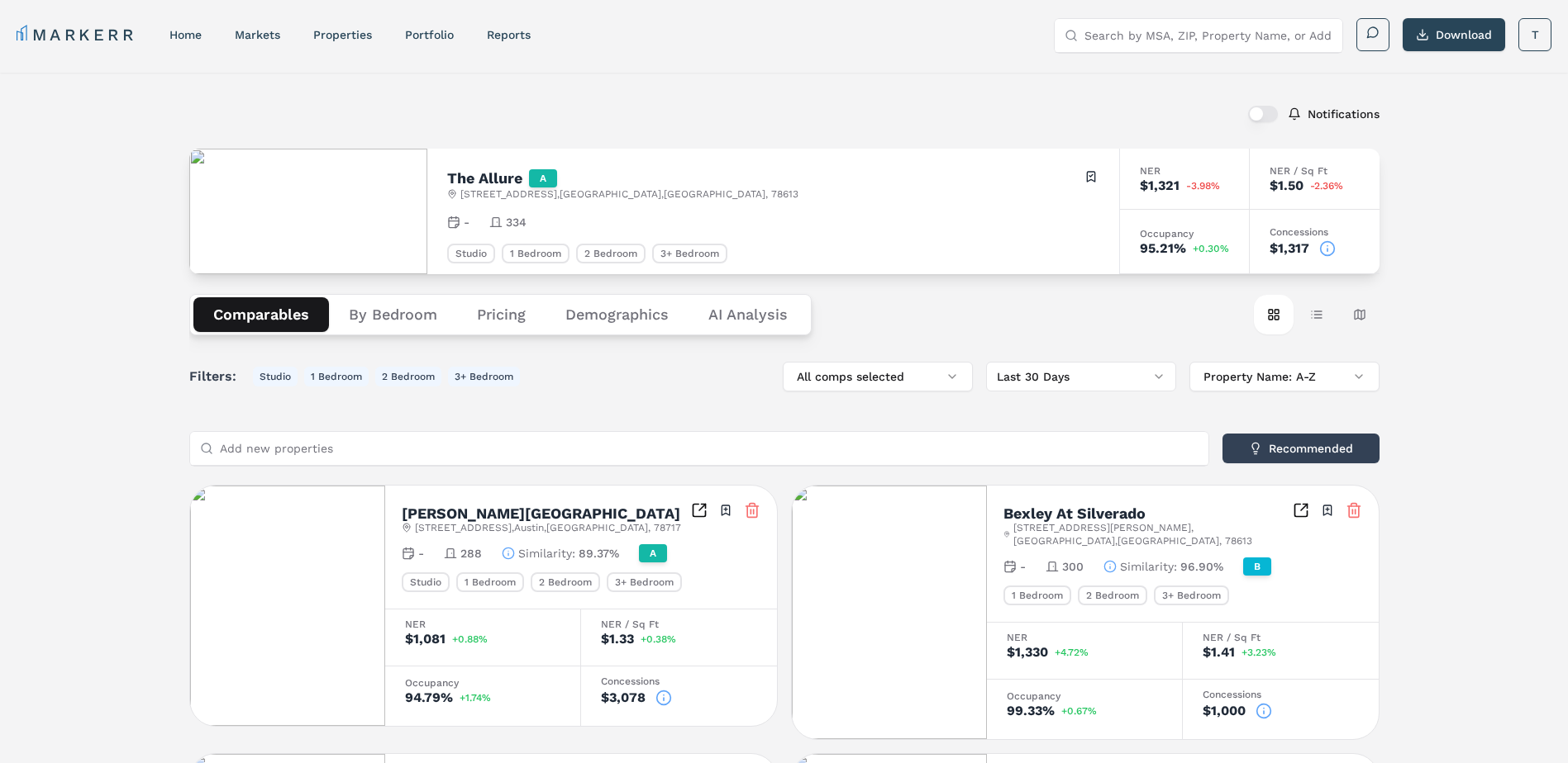
click at [499, 321] on button "Pricing" at bounding box center [501, 315] width 89 height 35
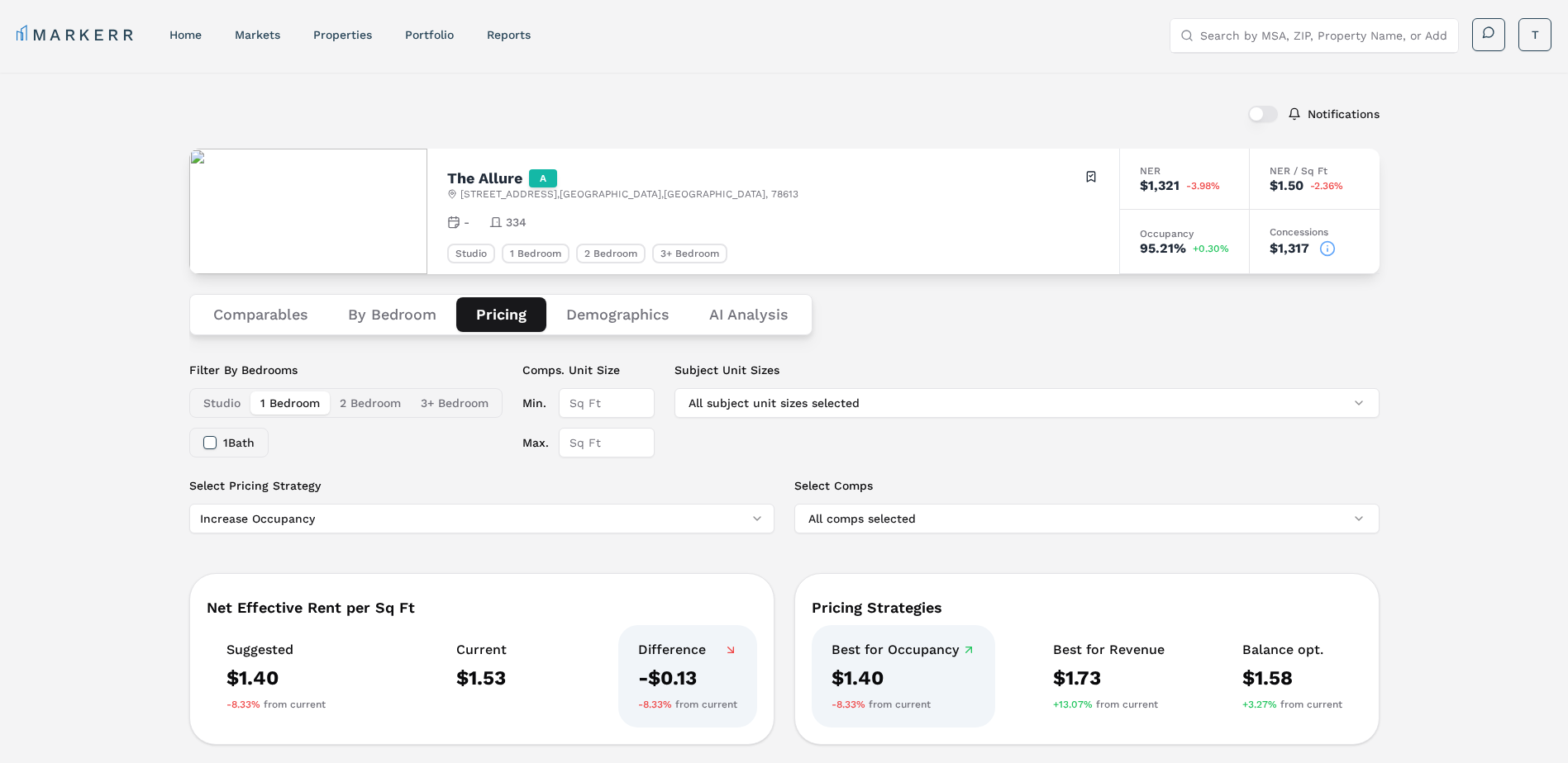
click at [221, 400] on button "Studio" at bounding box center [222, 403] width 57 height 23
click at [274, 396] on button "1 Bedroom" at bounding box center [290, 403] width 80 height 23
click at [266, 309] on button "Comparables" at bounding box center [261, 315] width 134 height 35
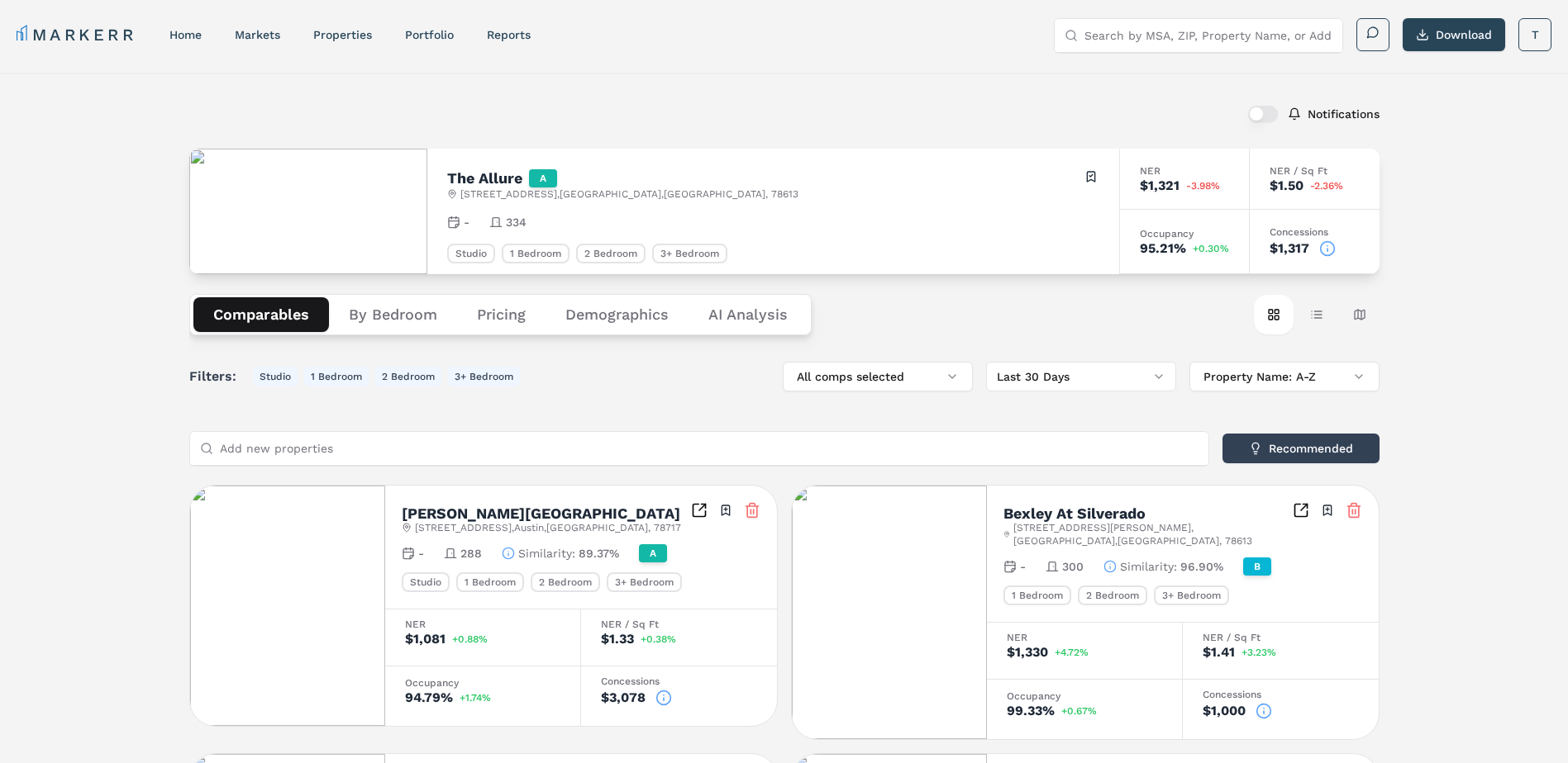
click at [1265, 705] on circle at bounding box center [1263, 712] width 14 height 14
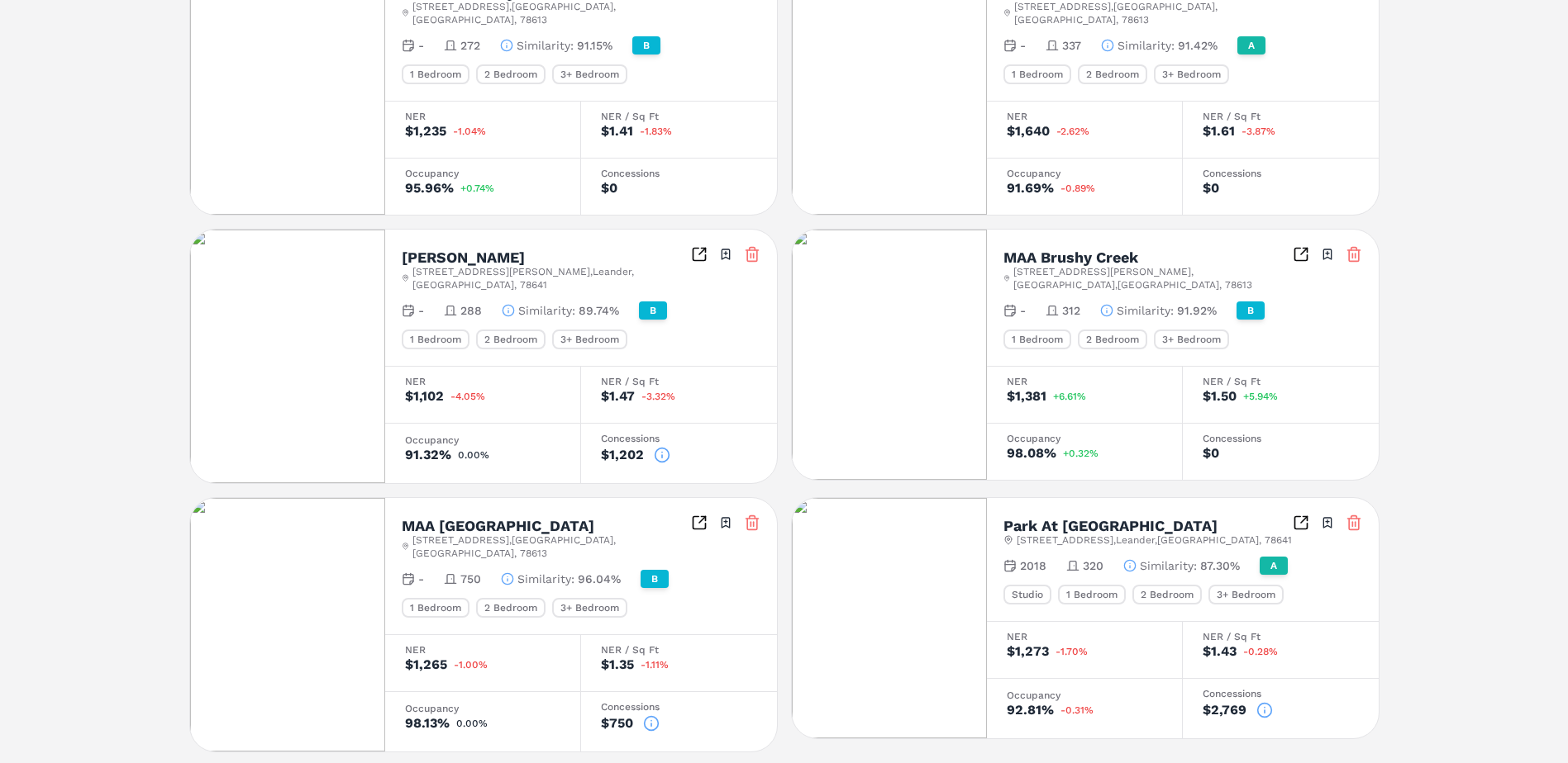
scroll to position [909, 0]
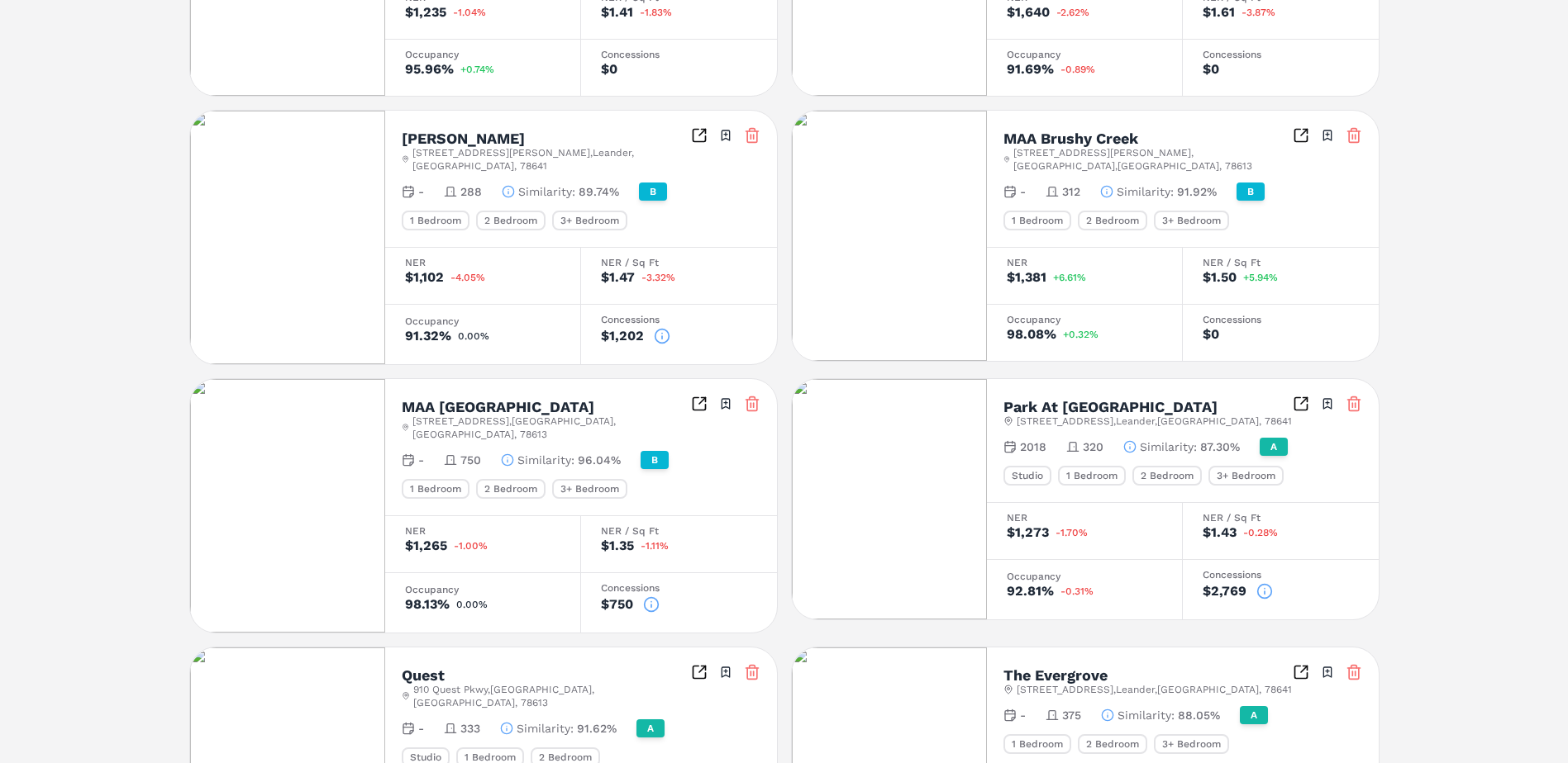
click at [648, 596] on icon at bounding box center [651, 605] width 17 height 17
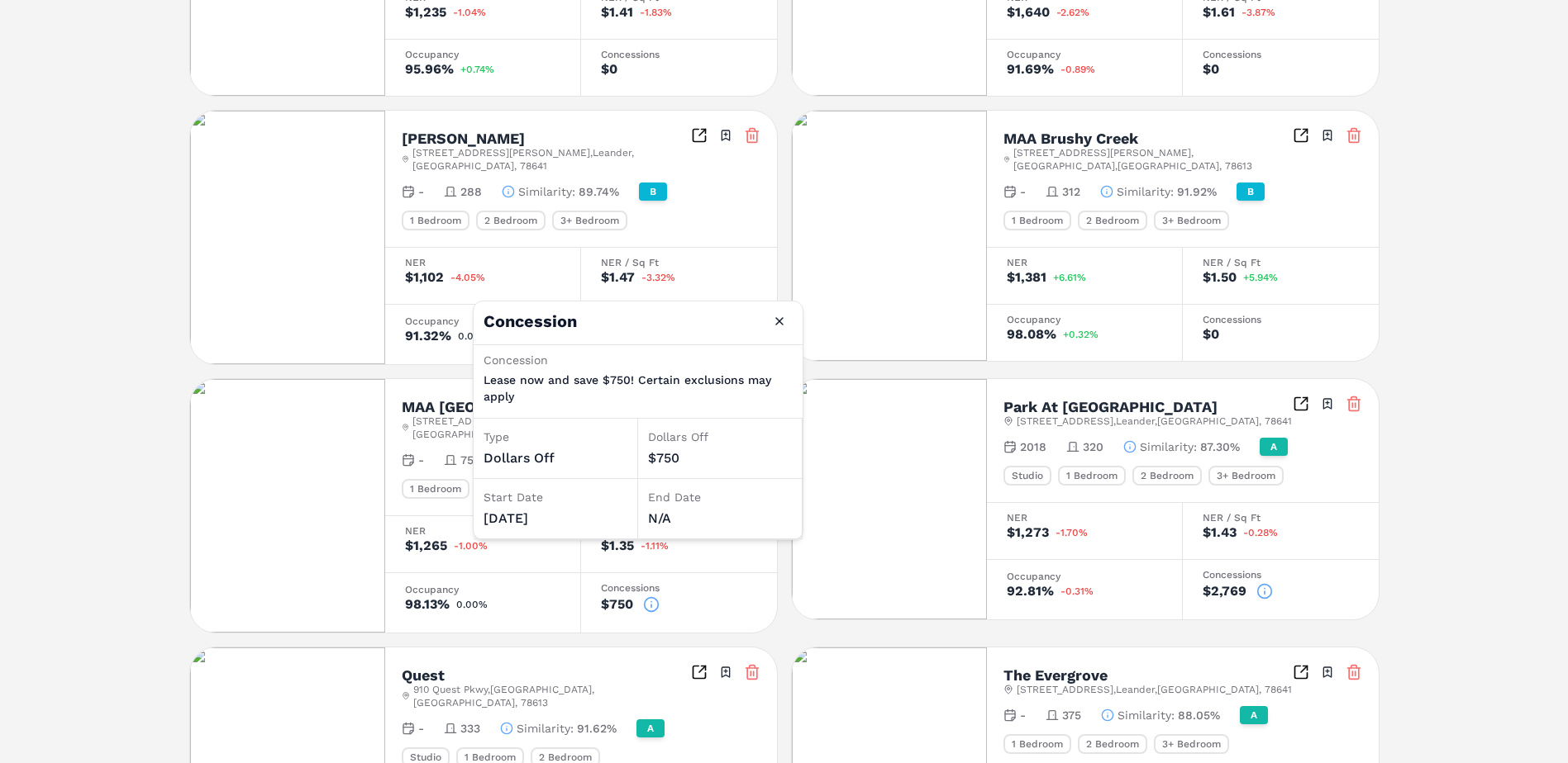
click at [107, 493] on div "Notifications The Allure A [STREET_ADDRESS] Toggle portfolio menu - 334 Studio …" at bounding box center [784, 41] width 1568 height 1755
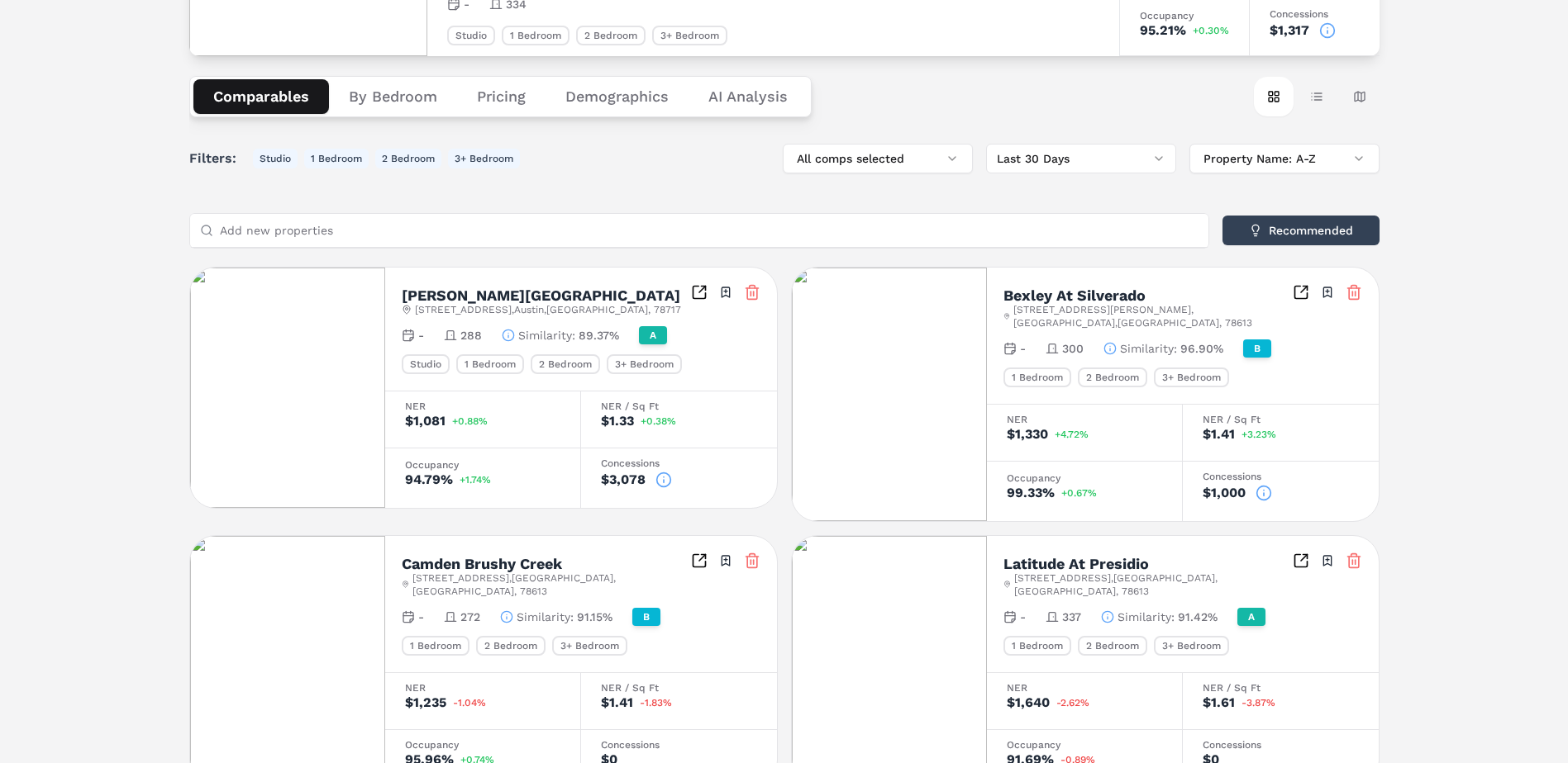
scroll to position [0, 0]
